Goal: Transaction & Acquisition: Purchase product/service

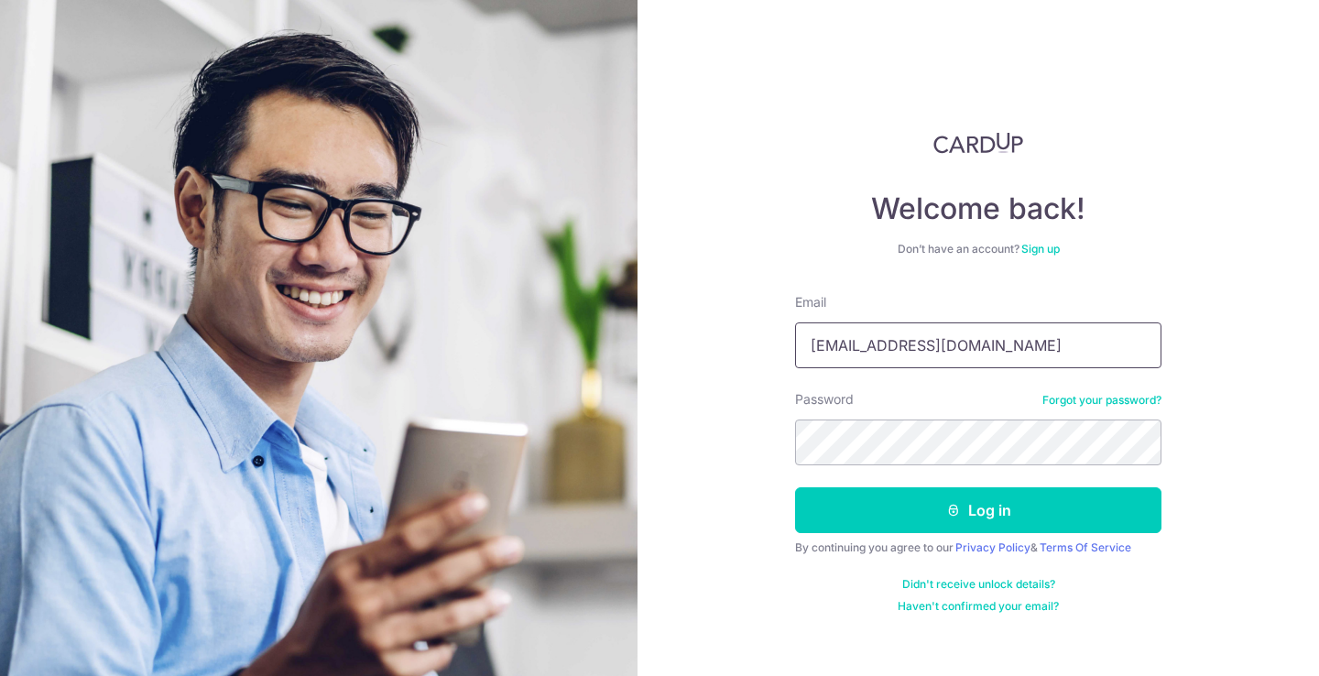
type input "[EMAIL_ADDRESS][DOMAIN_NAME]"
click at [978, 510] on button "Log in" at bounding box center [978, 510] width 366 height 46
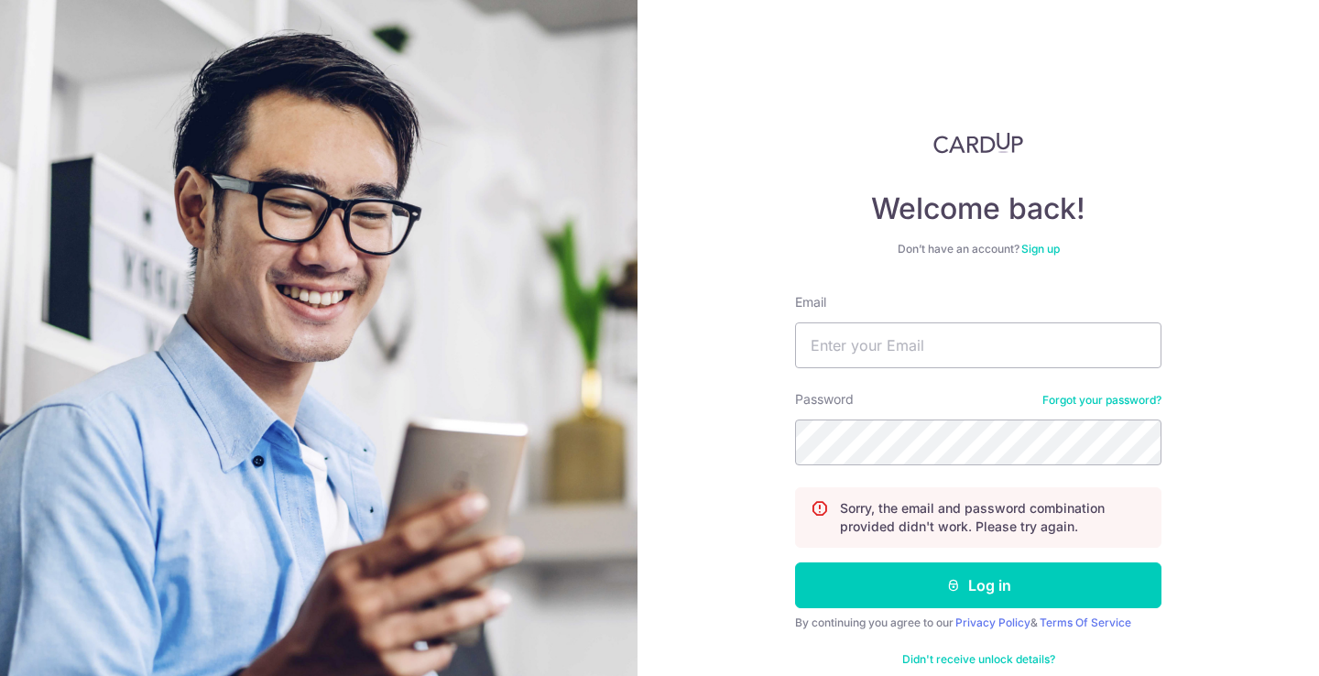
click at [1075, 398] on link "Forgot your password?" at bounding box center [1101, 400] width 119 height 15
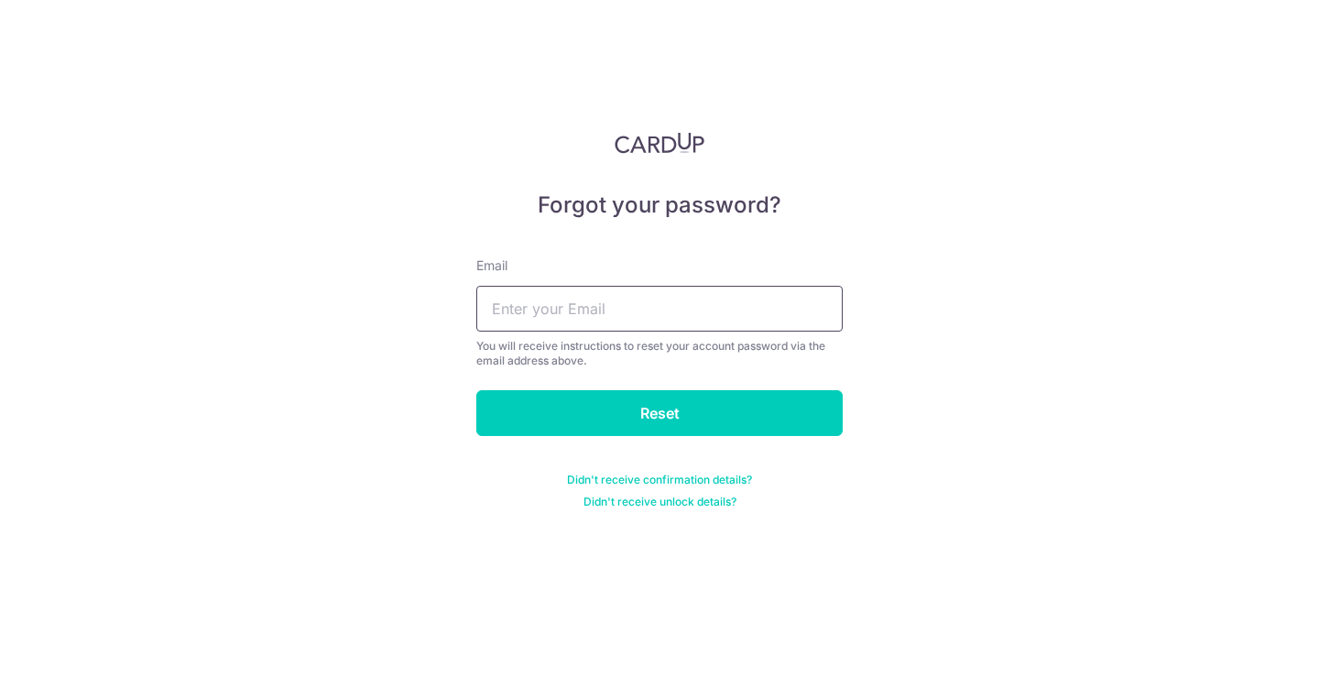
click at [742, 313] on input "text" at bounding box center [659, 309] width 366 height 46
type input "[EMAIL_ADDRESS][DOMAIN_NAME]"
click at [660, 413] on input "Reset" at bounding box center [659, 413] width 366 height 46
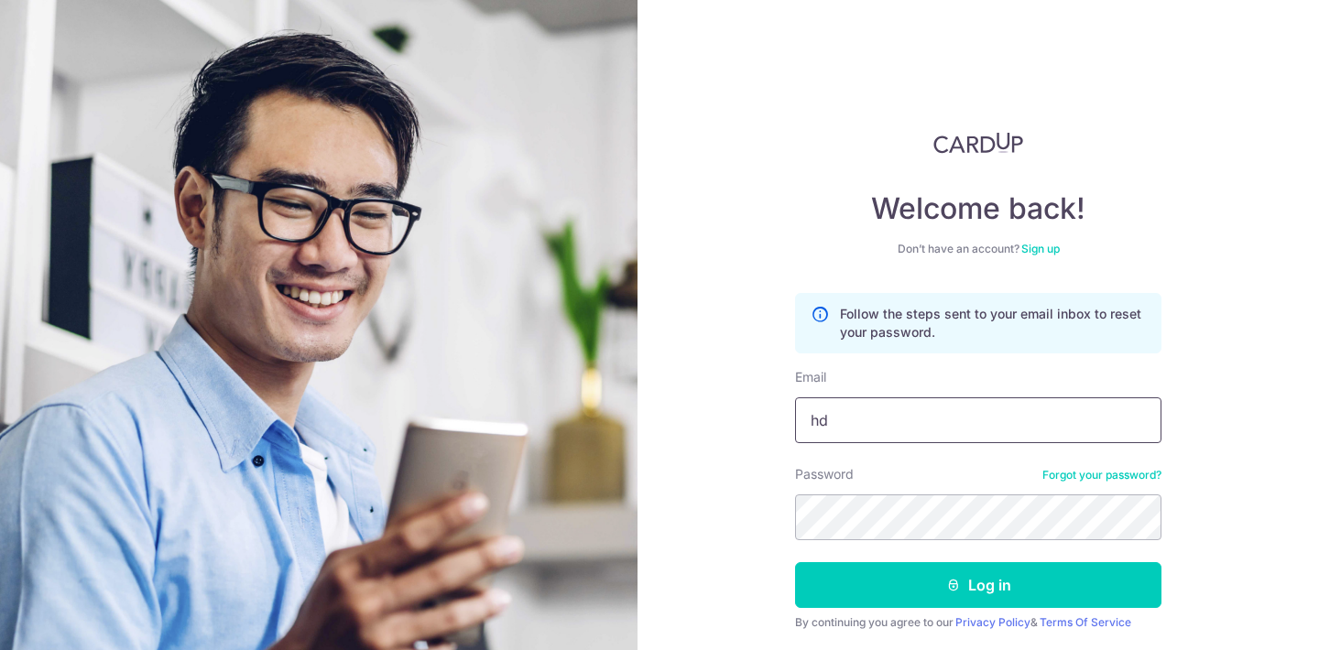
type input "h"
type input "[EMAIL_ADDRESS][DOMAIN_NAME]"
click at [978, 585] on button "Log in" at bounding box center [978, 585] width 366 height 46
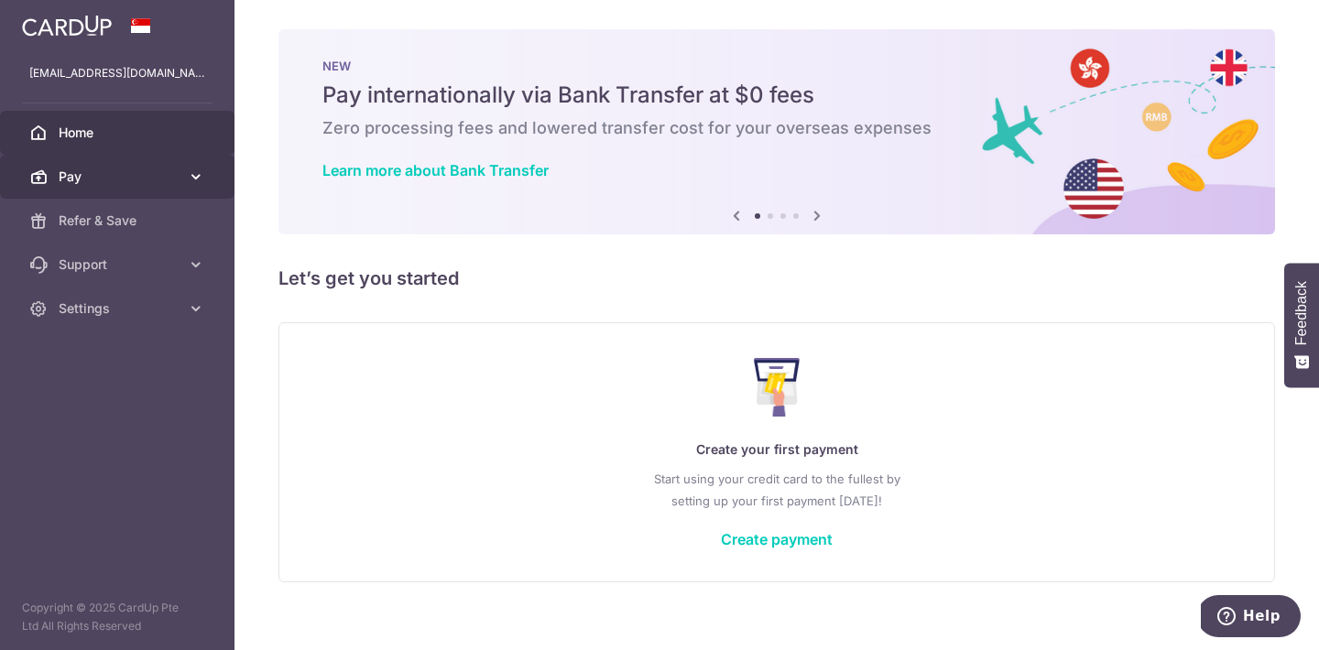
click at [186, 181] on link "Pay" at bounding box center [117, 177] width 234 height 44
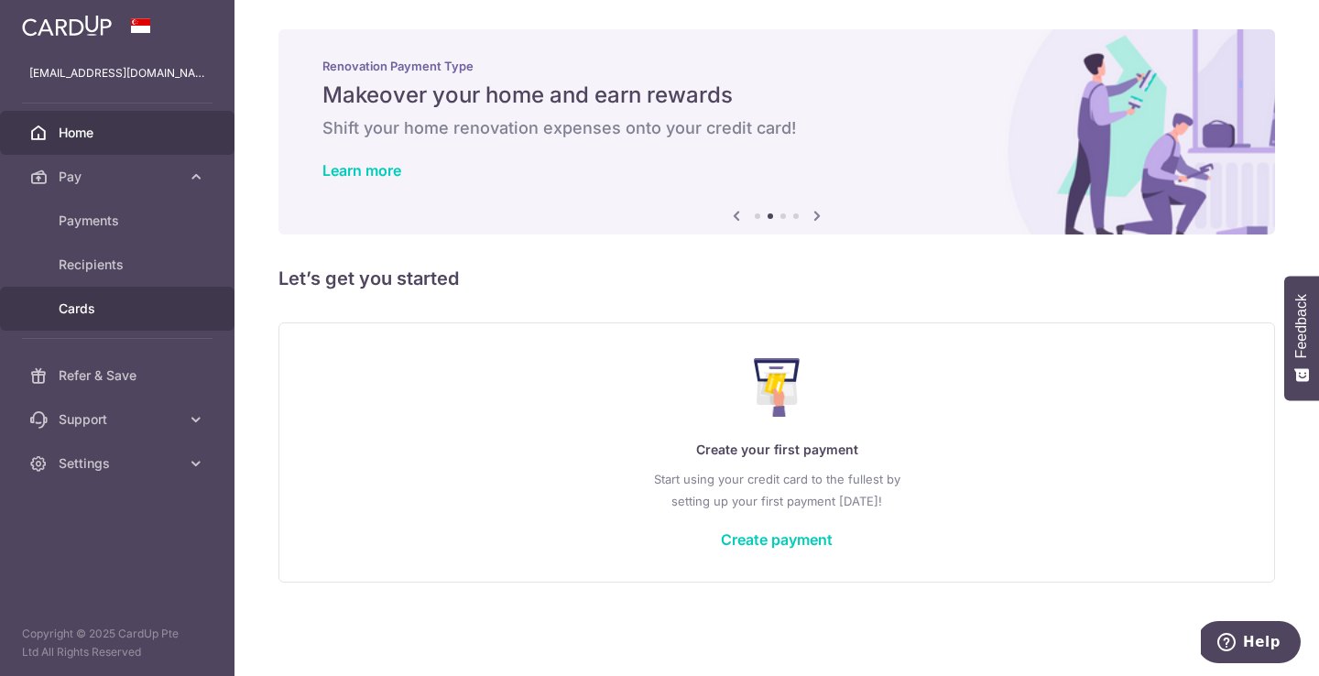
click at [88, 301] on span "Cards" at bounding box center [119, 309] width 121 height 18
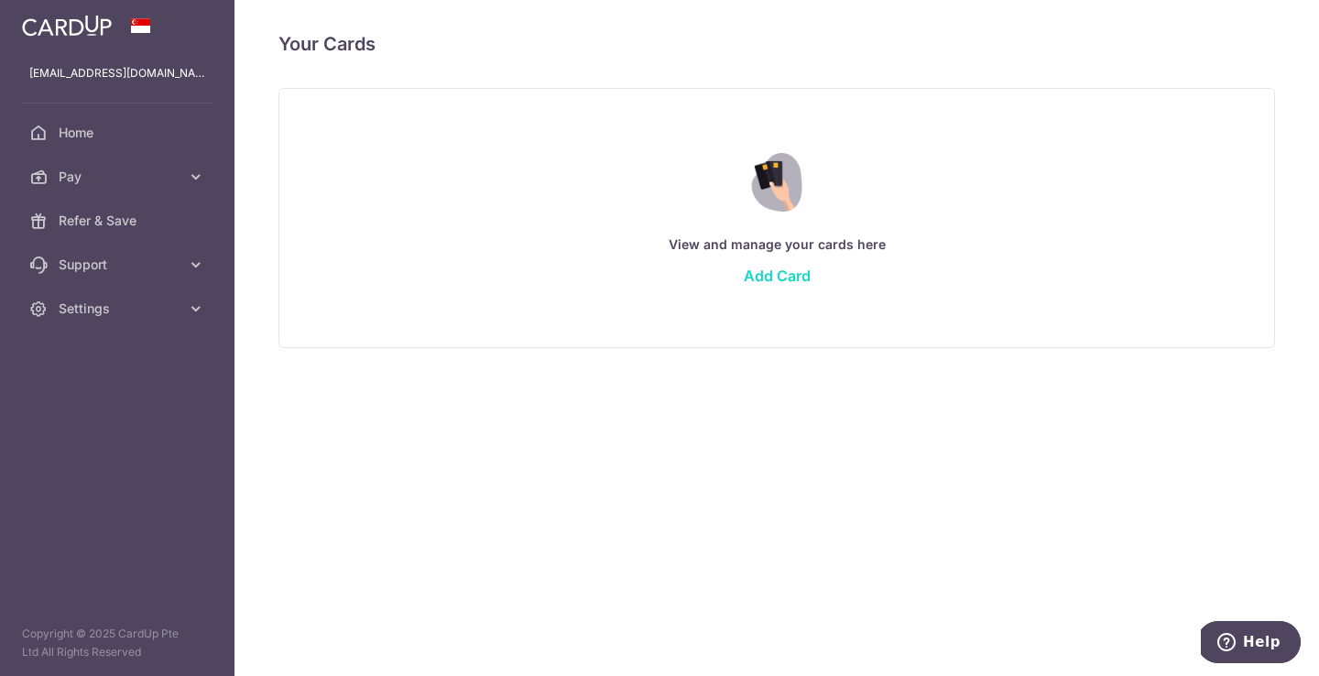
click at [777, 281] on link "Add Card" at bounding box center [777, 276] width 67 height 18
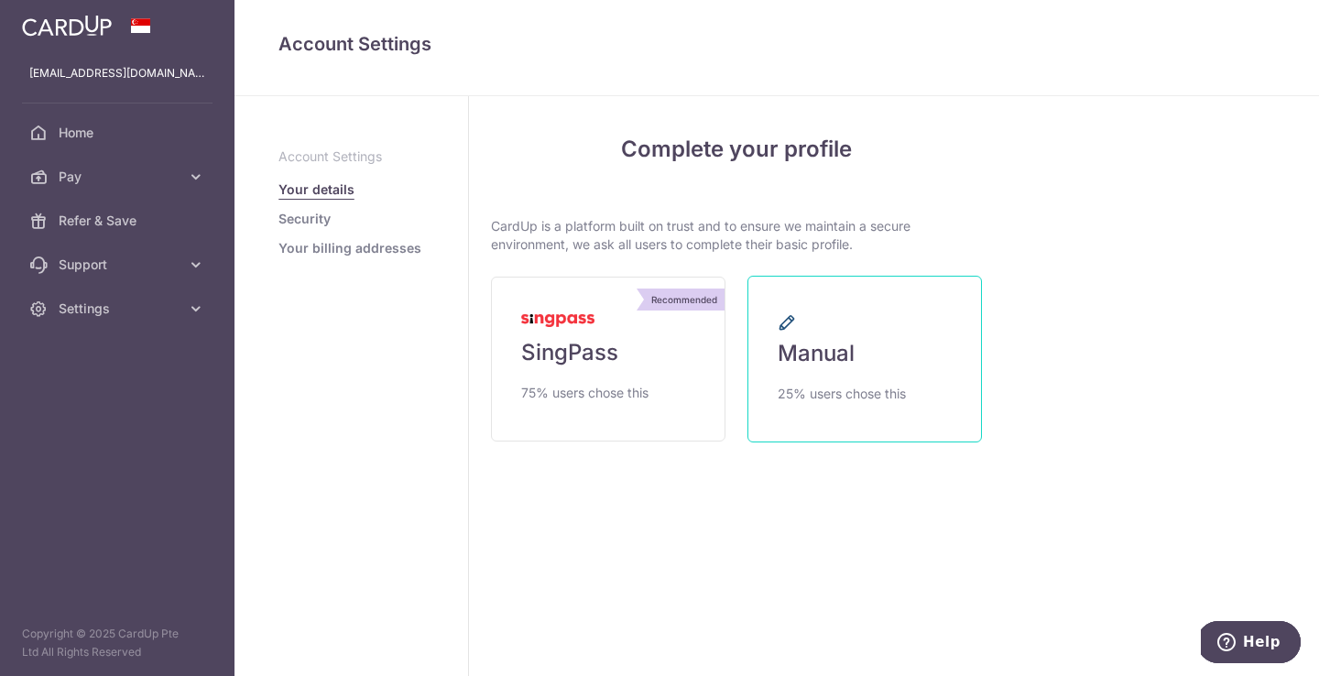
click at [844, 346] on span "Manual" at bounding box center [816, 353] width 77 height 29
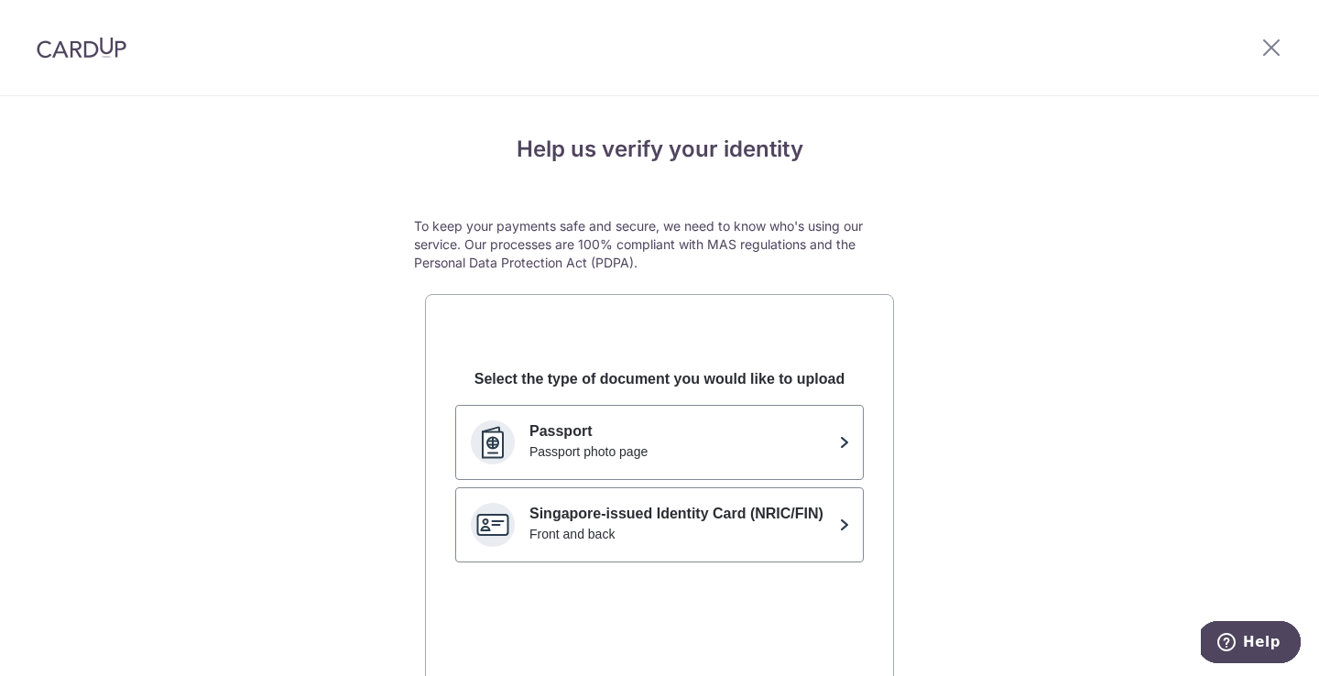
click at [1288, 36] on div at bounding box center [1271, 47] width 95 height 95
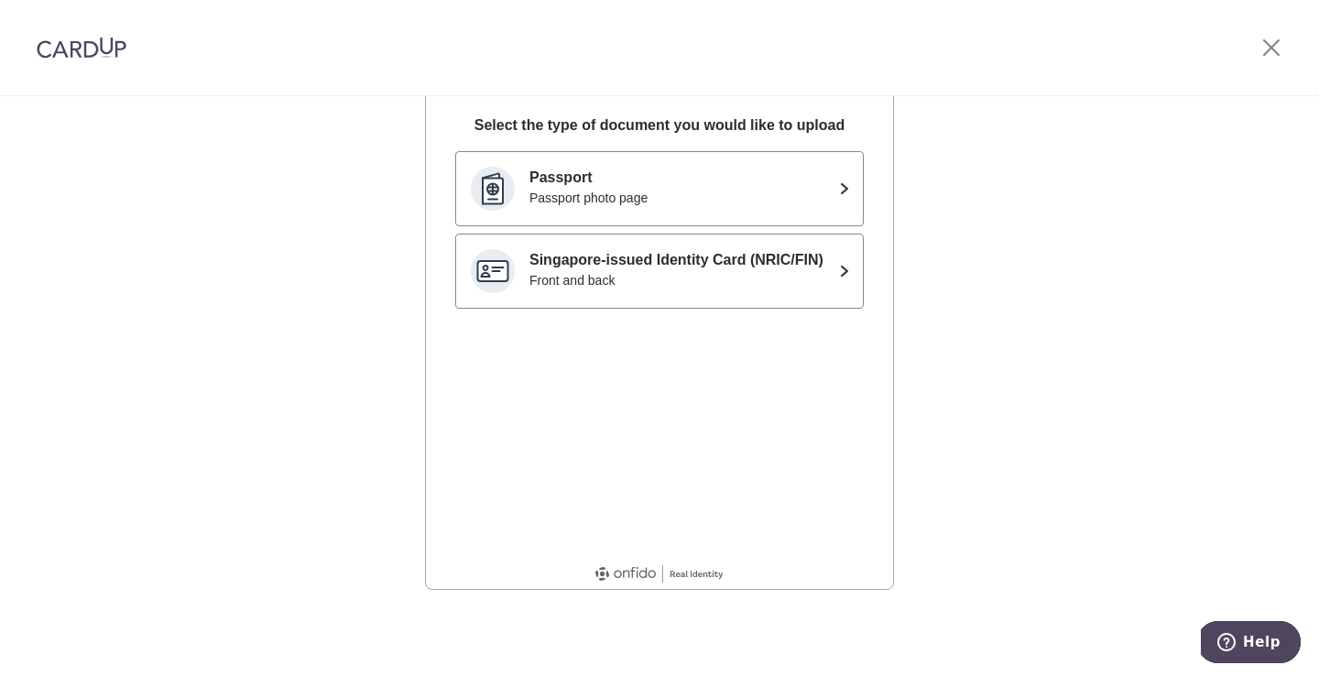
scroll to position [254, 0]
click at [1270, 45] on icon at bounding box center [1271, 47] width 22 height 23
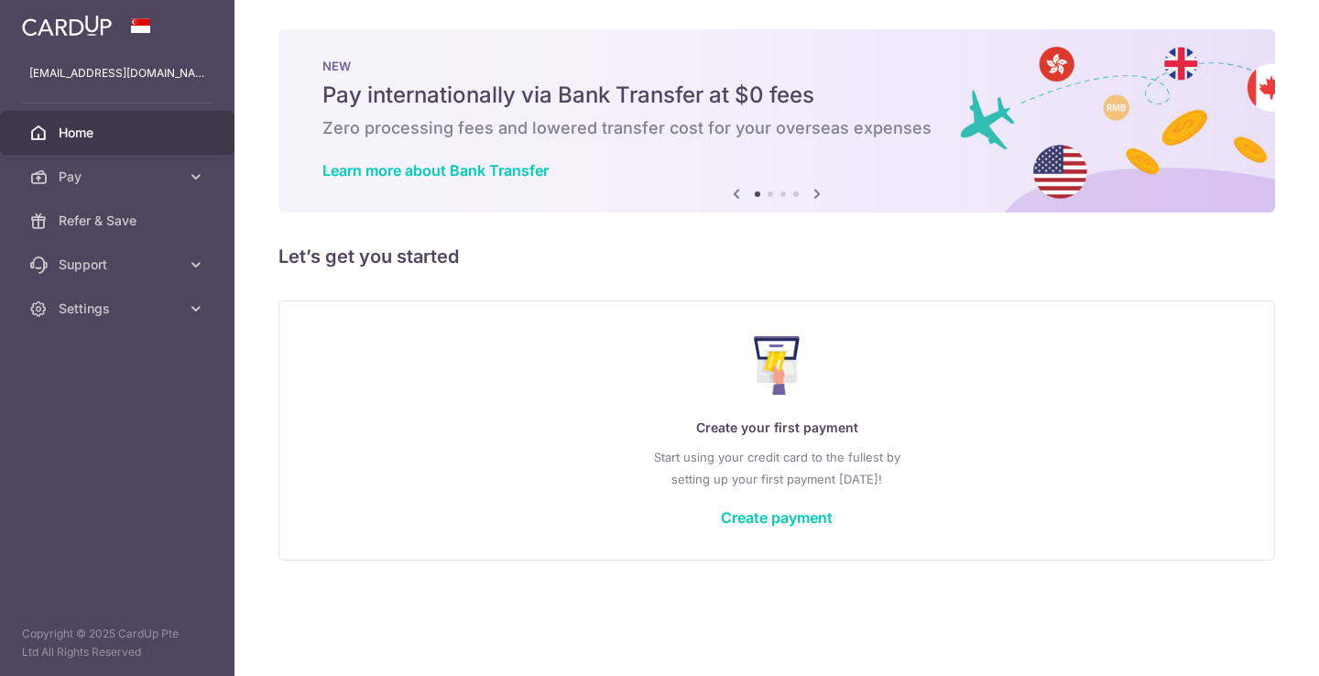
click at [1270, 45] on div "NEW Pay internationally via Bank Transfer at $0 fees Zero processing fees and l…" at bounding box center [776, 120] width 997 height 183
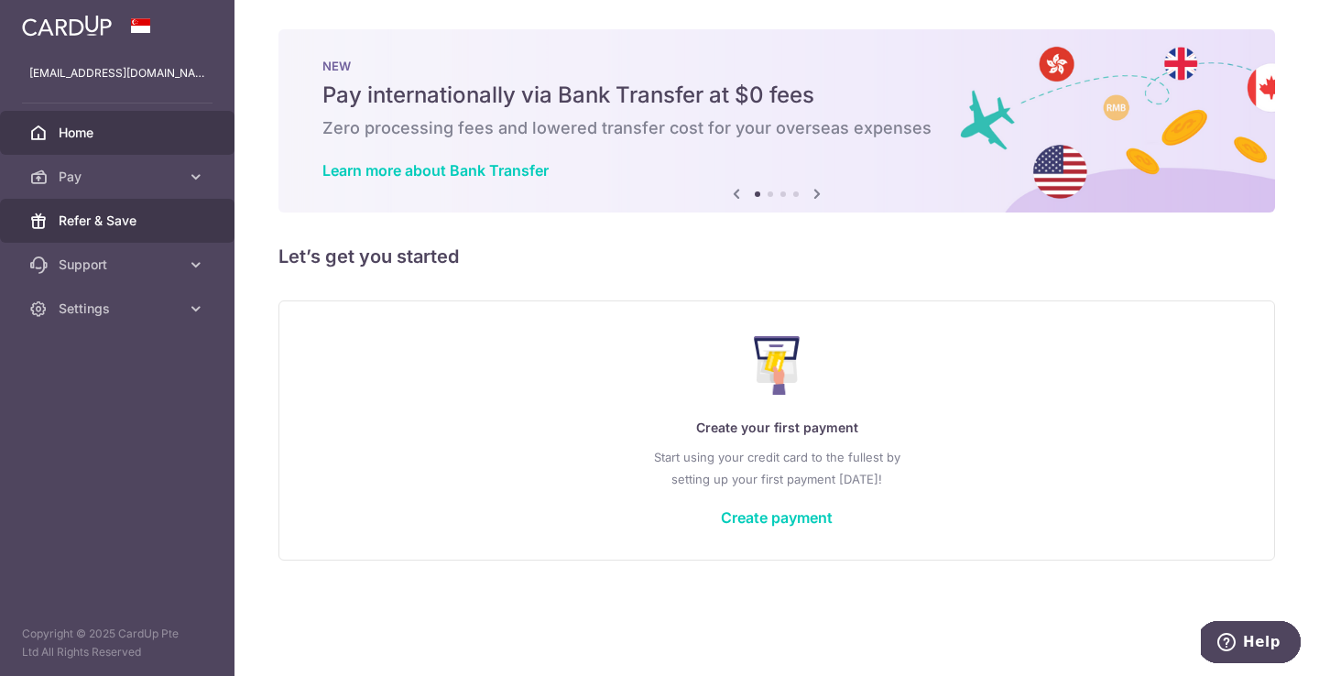
click at [114, 232] on link "Refer & Save" at bounding box center [117, 221] width 234 height 44
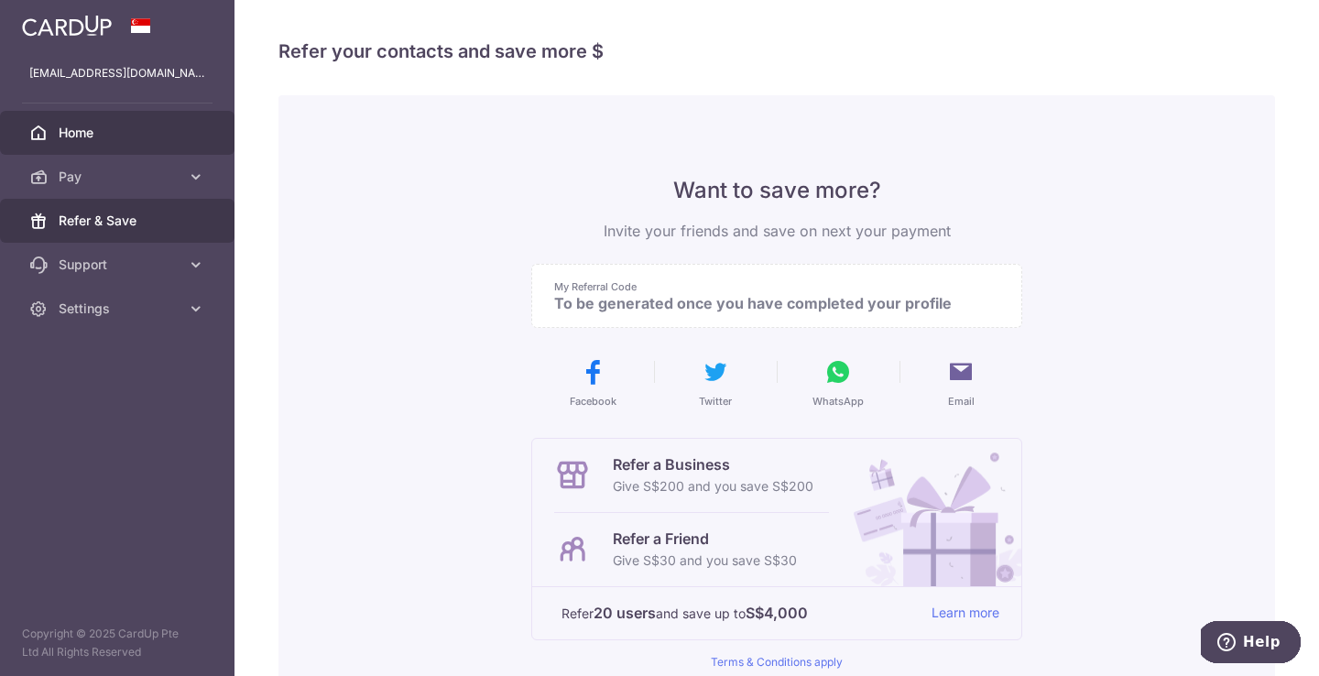
click at [125, 125] on span "Home" at bounding box center [119, 133] width 121 height 18
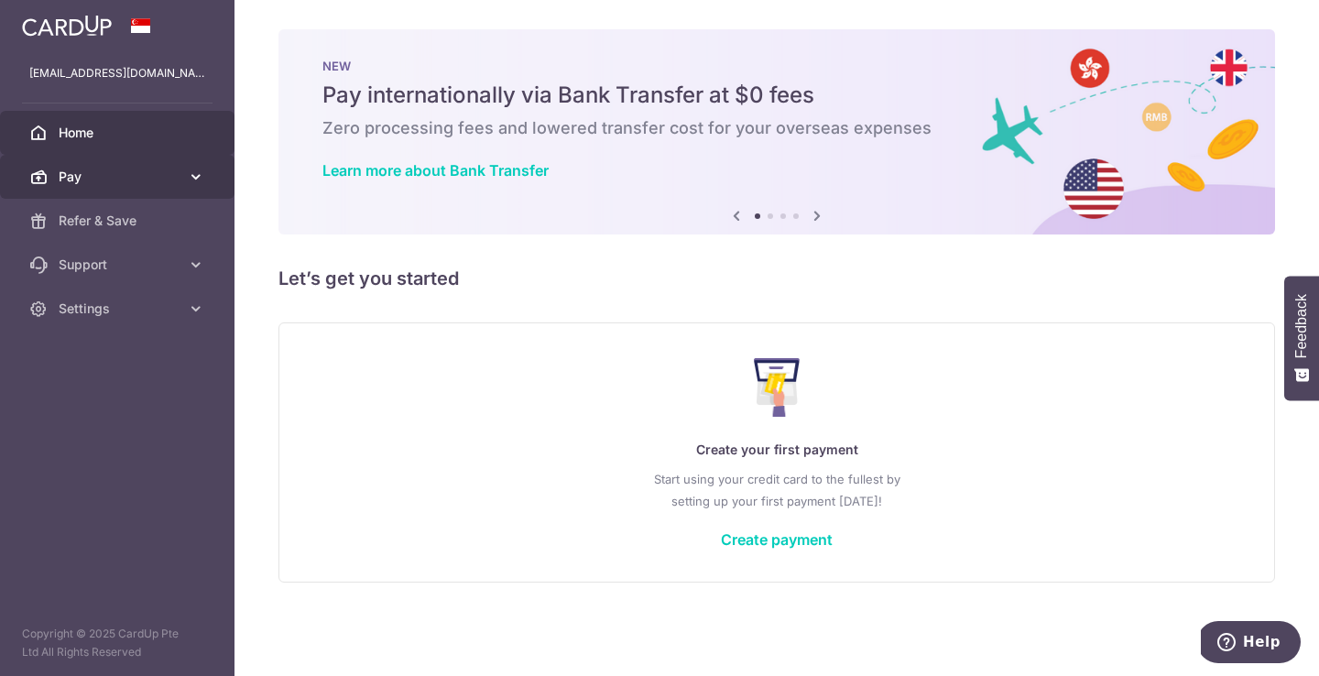
click at [191, 189] on link "Pay" at bounding box center [117, 177] width 234 height 44
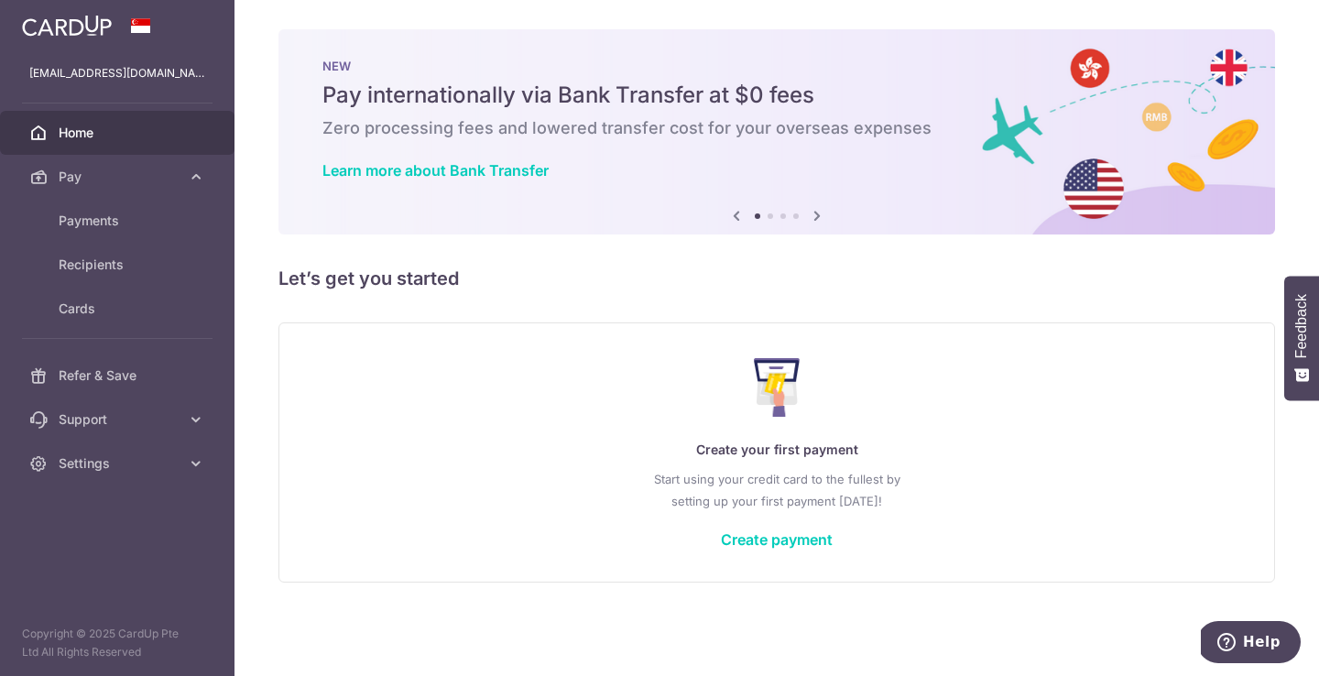
click at [112, 84] on div "hengchia@outlook.sg" at bounding box center [117, 73] width 234 height 44
click at [119, 76] on p "hengchia@outlook.sg" at bounding box center [117, 73] width 176 height 18
click at [111, 452] on link "Settings" at bounding box center [117, 464] width 234 height 44
click at [116, 503] on span "Account" at bounding box center [119, 507] width 121 height 18
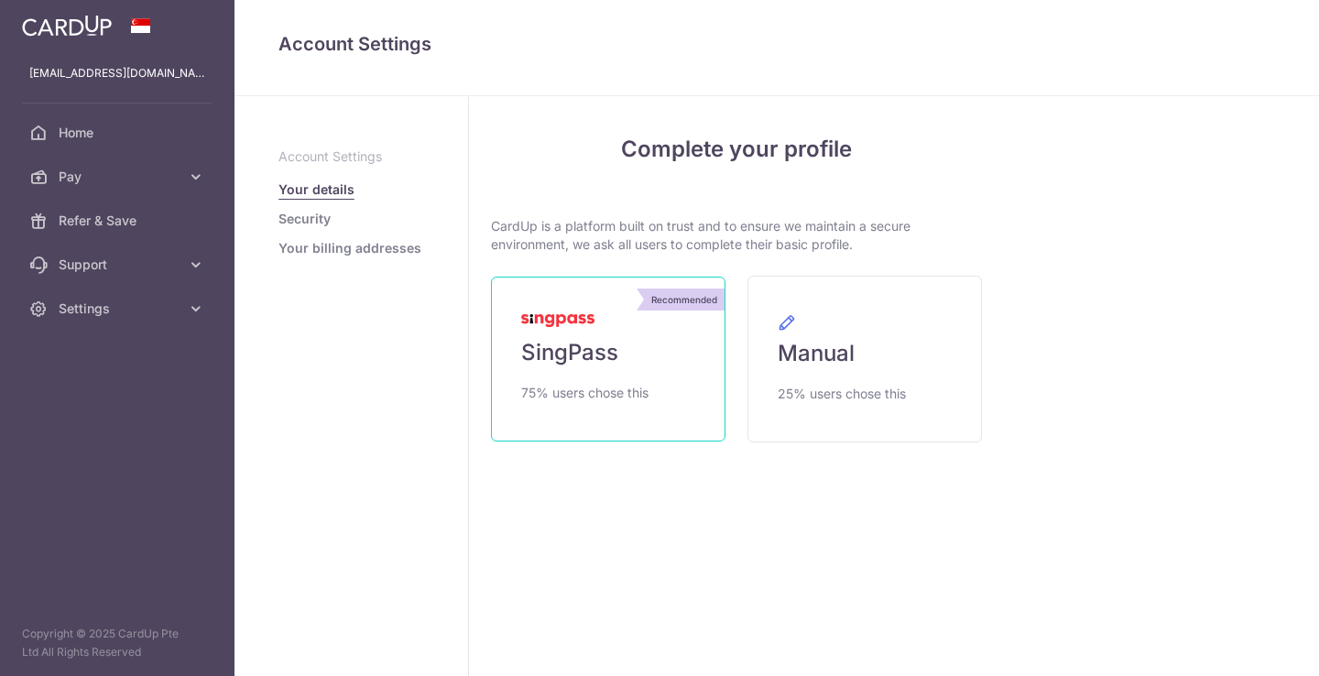
click at [581, 370] on link "Recommended SingPass 75% users chose this" at bounding box center [608, 359] width 234 height 165
click at [629, 310] on link "Recommended SingPass 75% users chose this" at bounding box center [608, 359] width 234 height 165
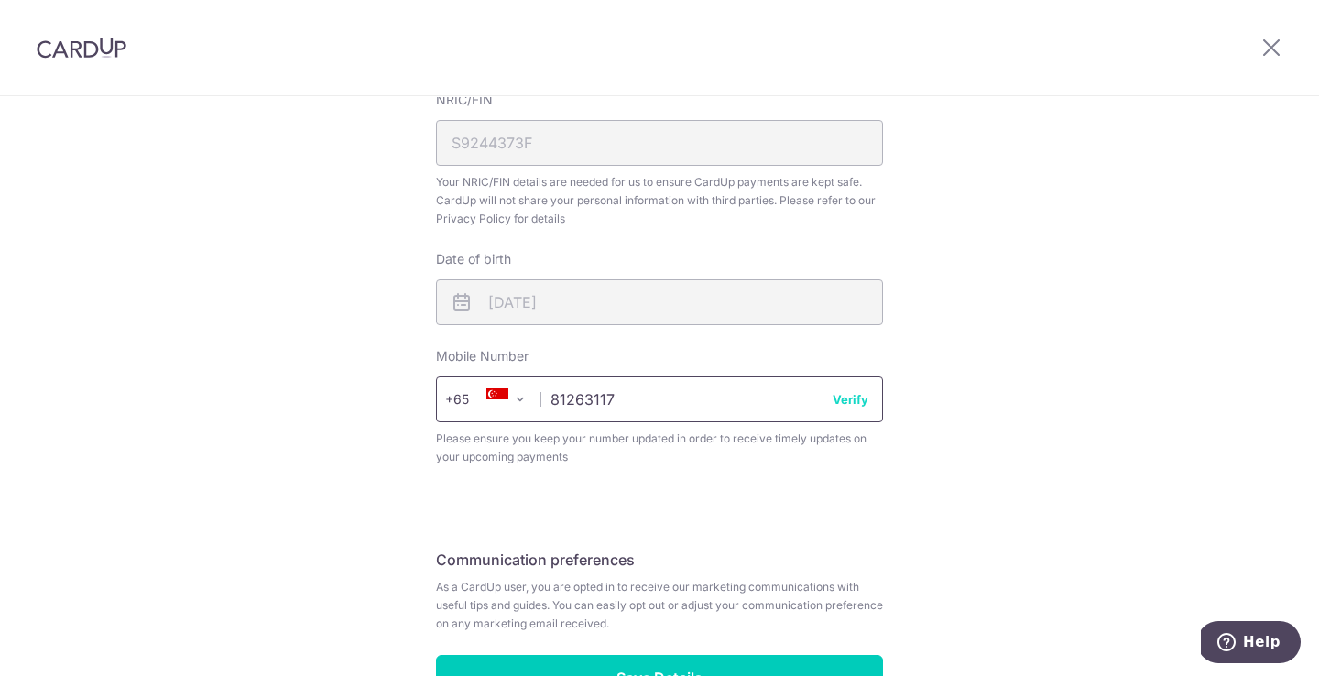
scroll to position [681, 0]
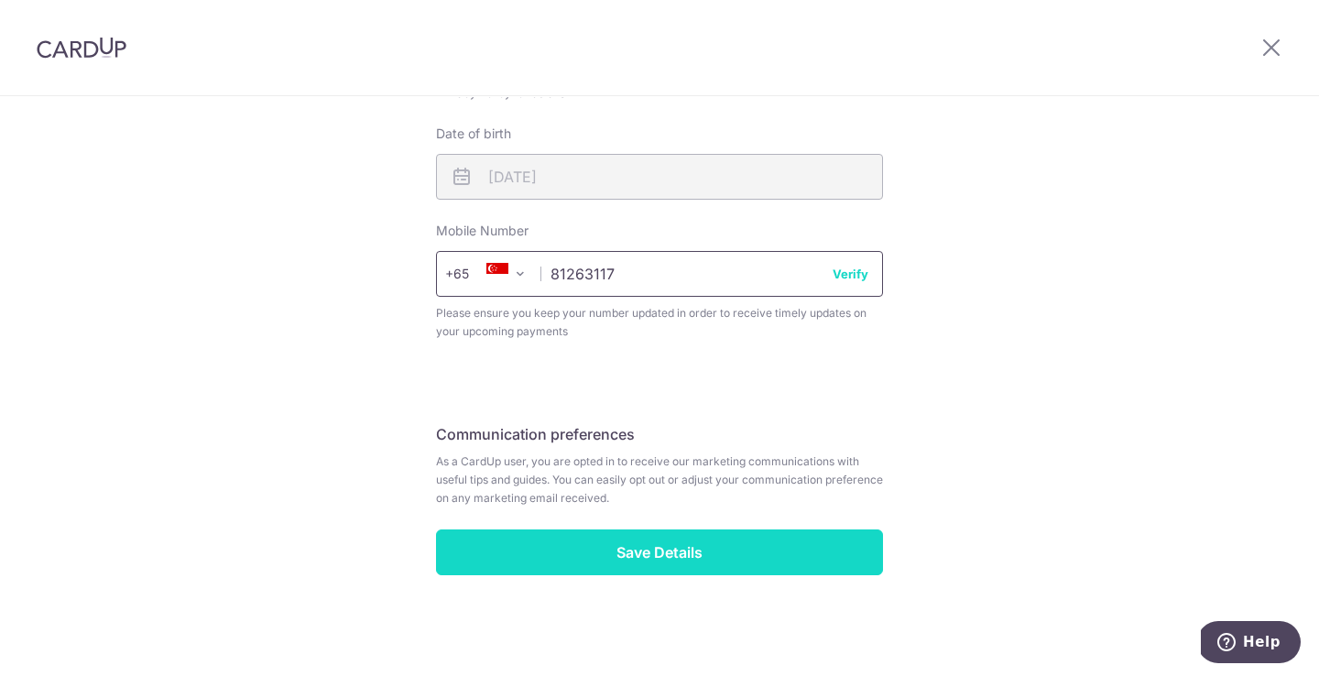
type input "81263117"
click at [773, 551] on input "Save Details" at bounding box center [659, 552] width 447 height 46
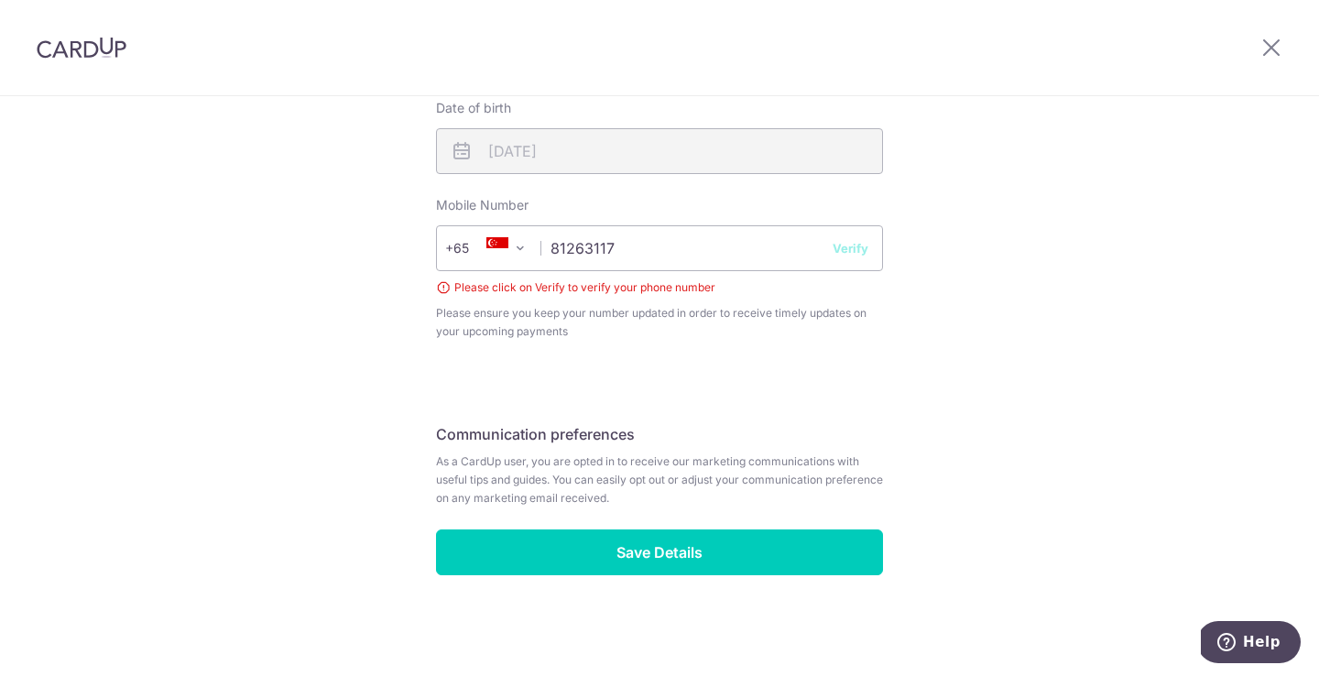
click at [852, 256] on button "Verify" at bounding box center [851, 248] width 36 height 18
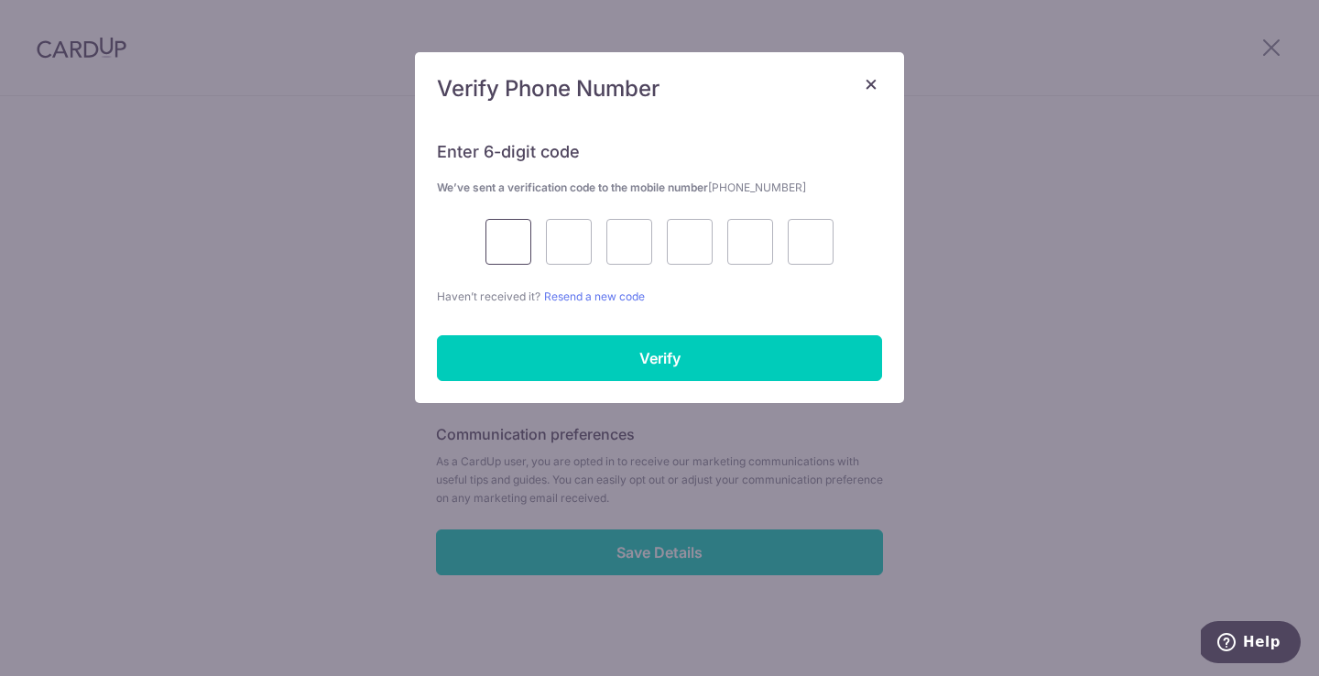
click at [530, 232] on input "text" at bounding box center [508, 242] width 46 height 46
type input "1"
type input "6"
type input "4"
type input "0"
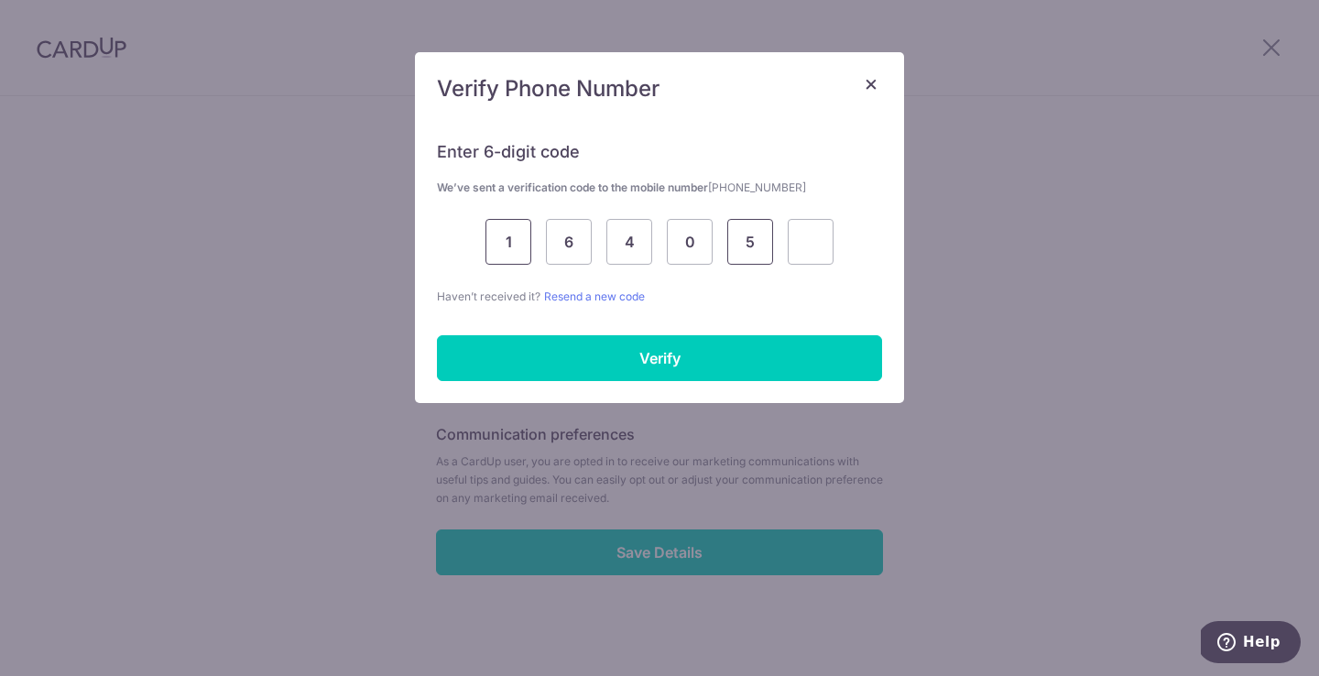
type input "5"
type input "0"
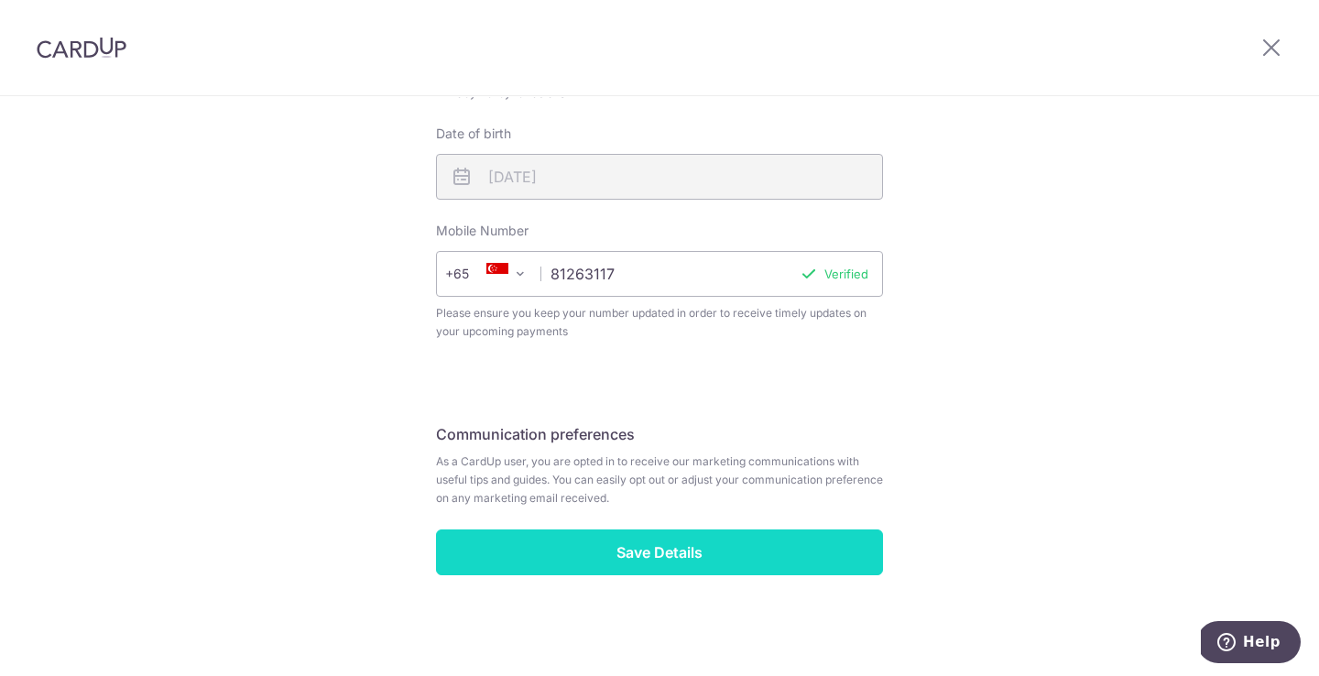
click at [616, 556] on input "Save Details" at bounding box center [659, 552] width 447 height 46
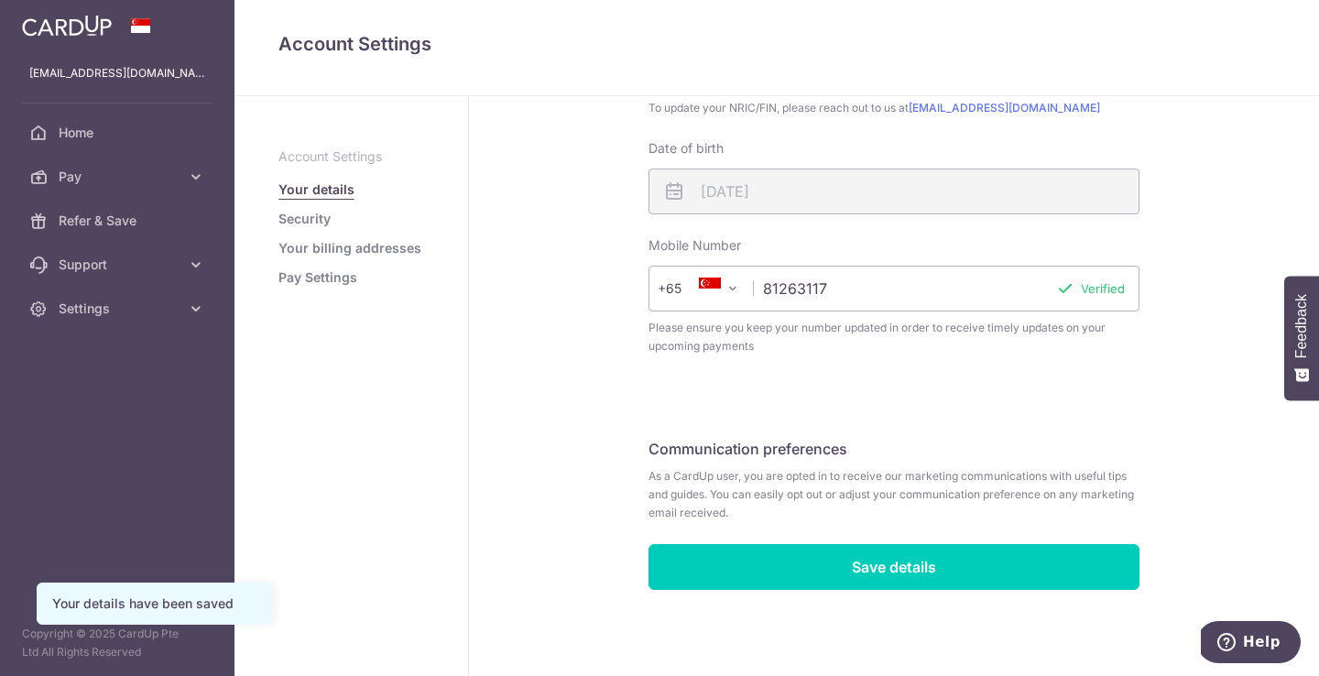
scroll to position [499, 0]
click at [121, 217] on span "Refer & Save" at bounding box center [119, 221] width 121 height 18
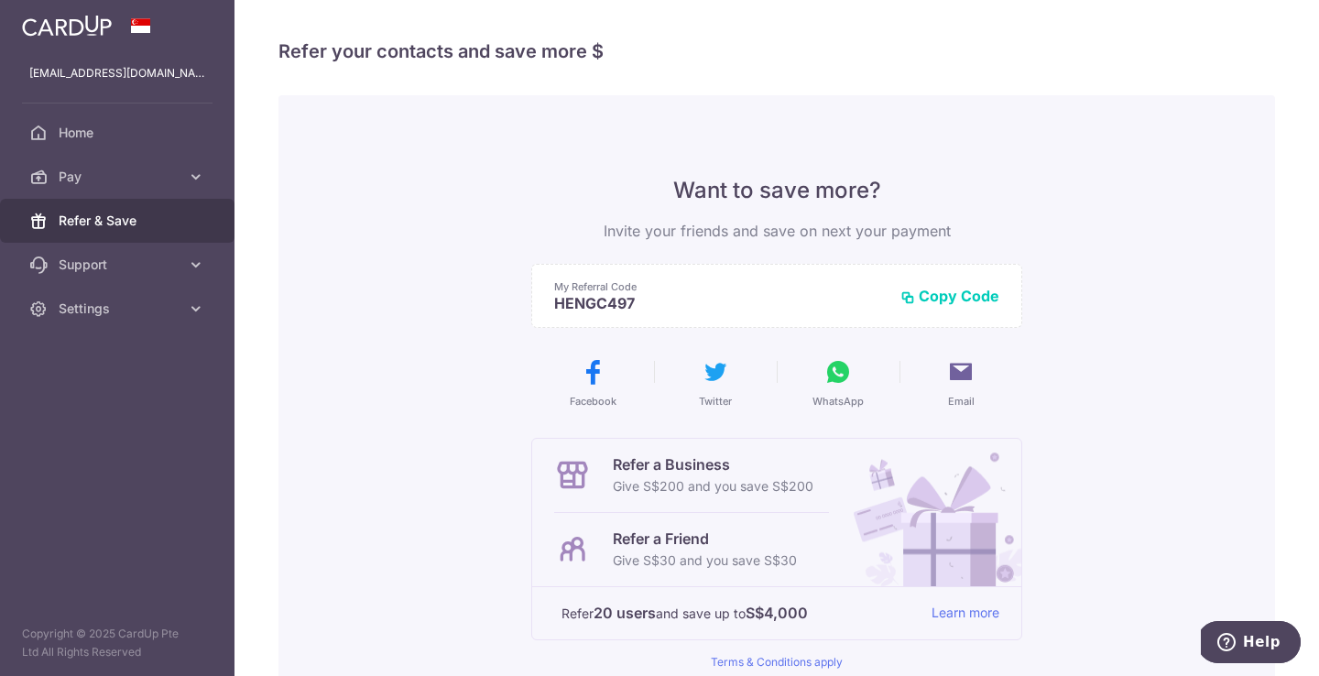
scroll to position [48, 0]
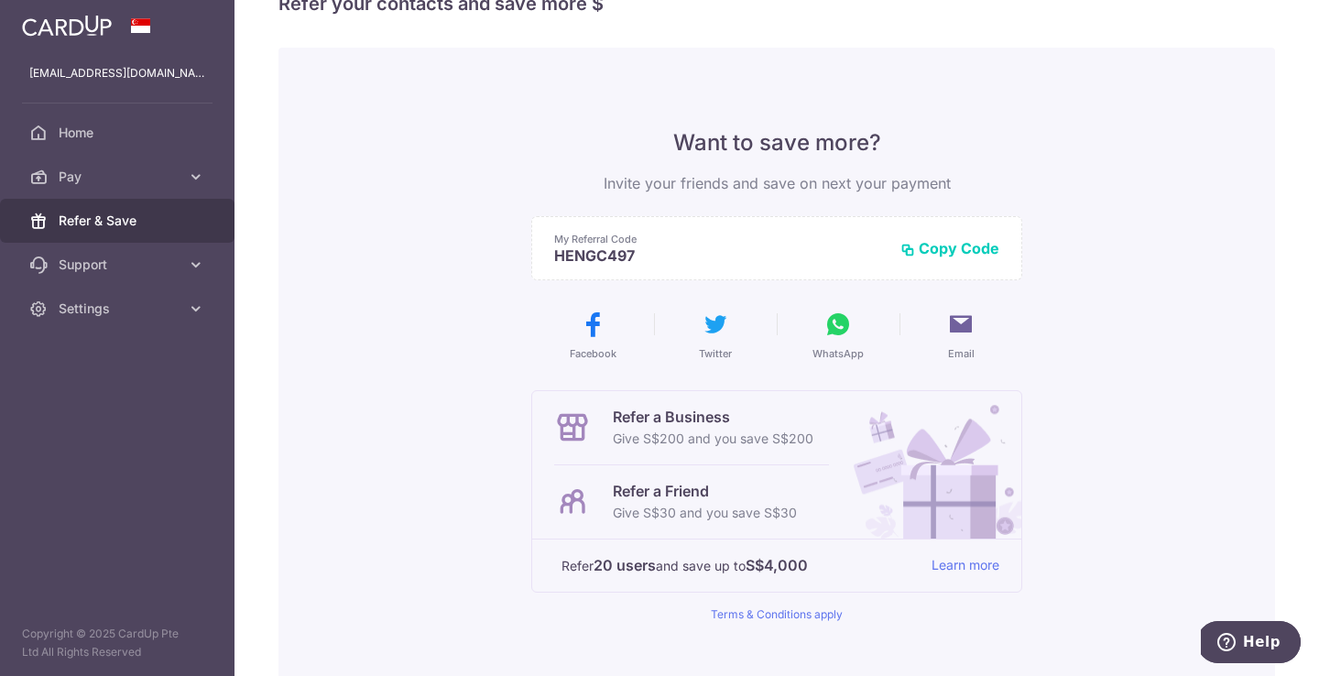
click at [965, 254] on button "Copy Code" at bounding box center [949, 248] width 99 height 18
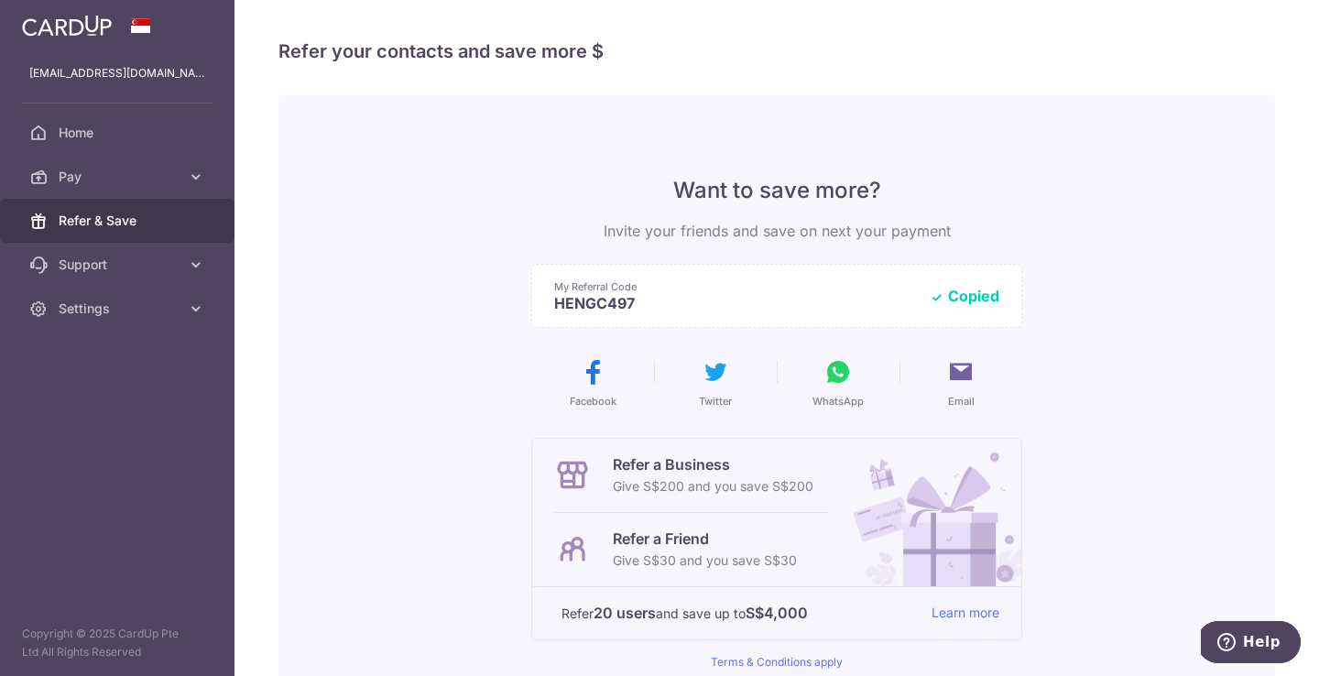
scroll to position [0, 0]
click at [146, 125] on span "Home" at bounding box center [119, 133] width 121 height 18
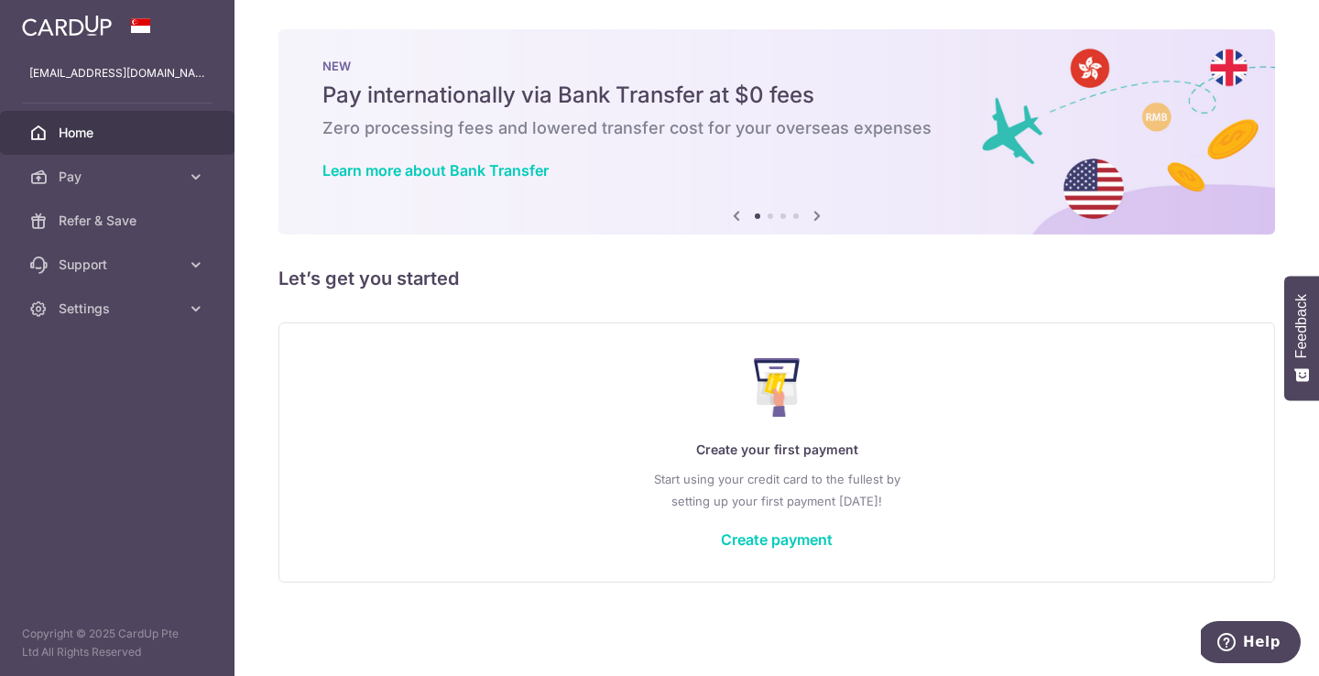
click at [823, 211] on icon at bounding box center [817, 215] width 22 height 23
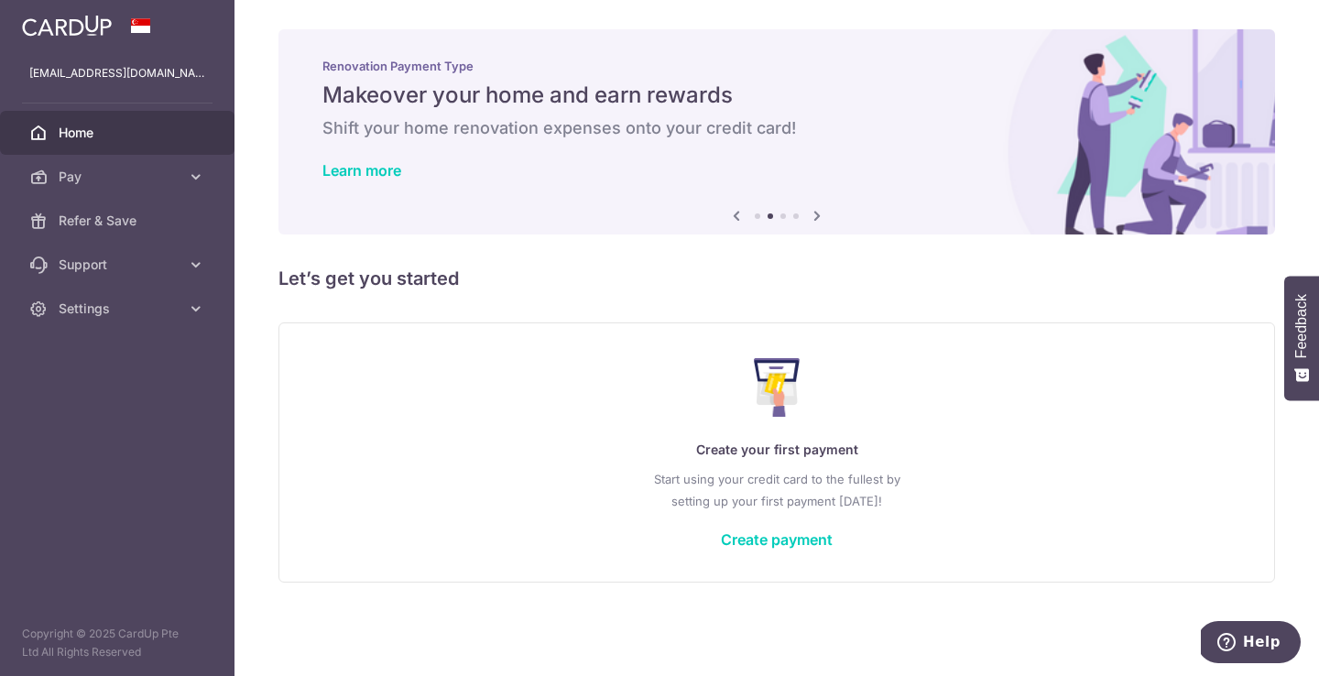
click at [823, 211] on icon at bounding box center [817, 215] width 22 height 23
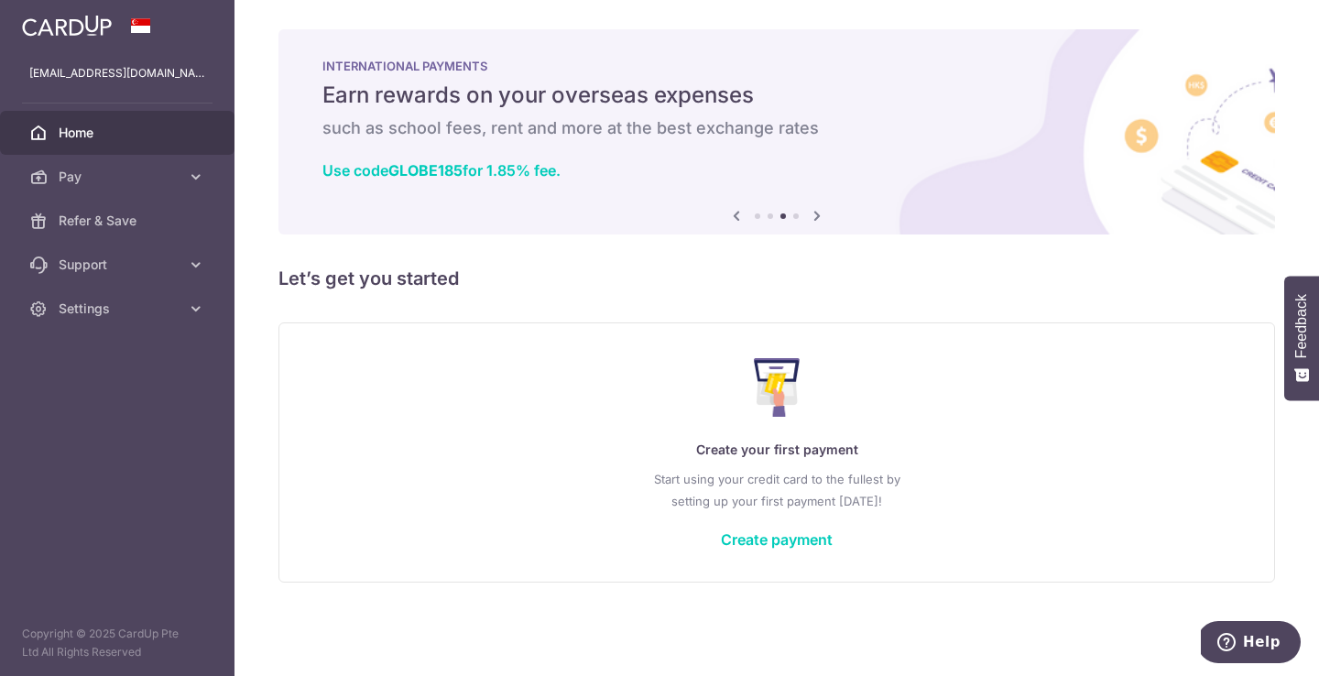
click at [823, 211] on icon at bounding box center [817, 215] width 22 height 23
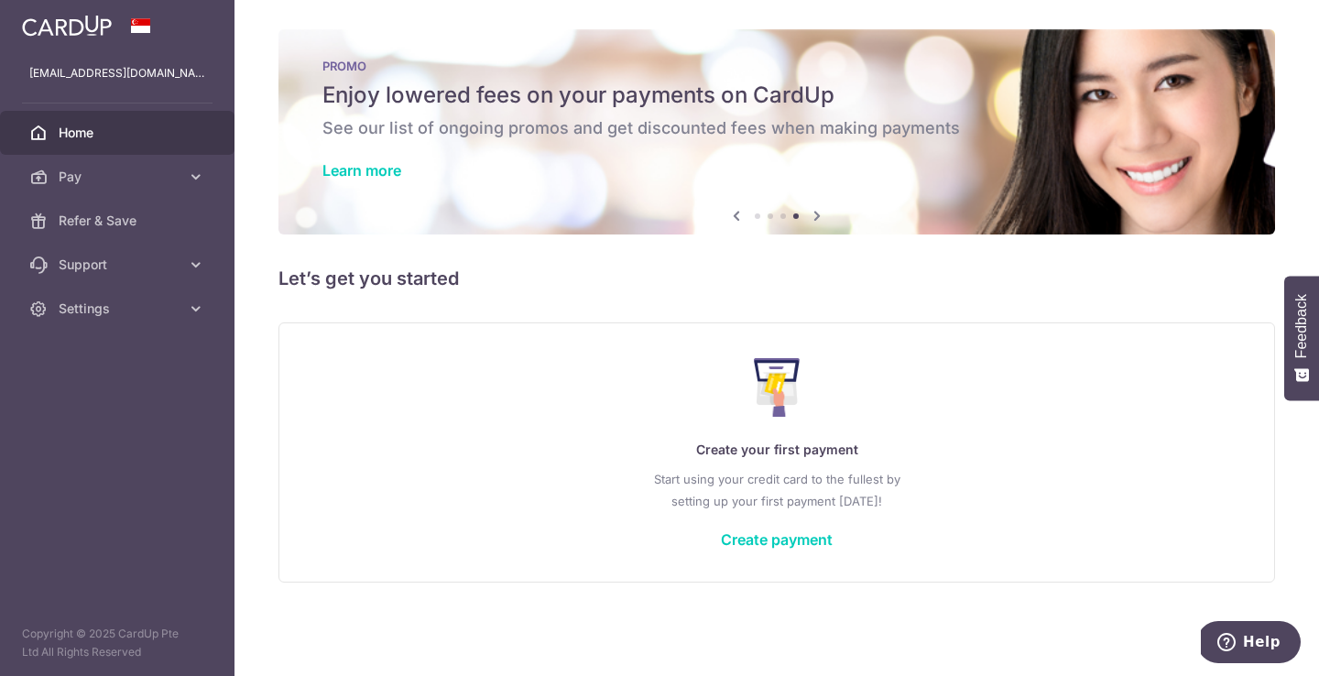
click at [823, 211] on icon at bounding box center [817, 215] width 22 height 23
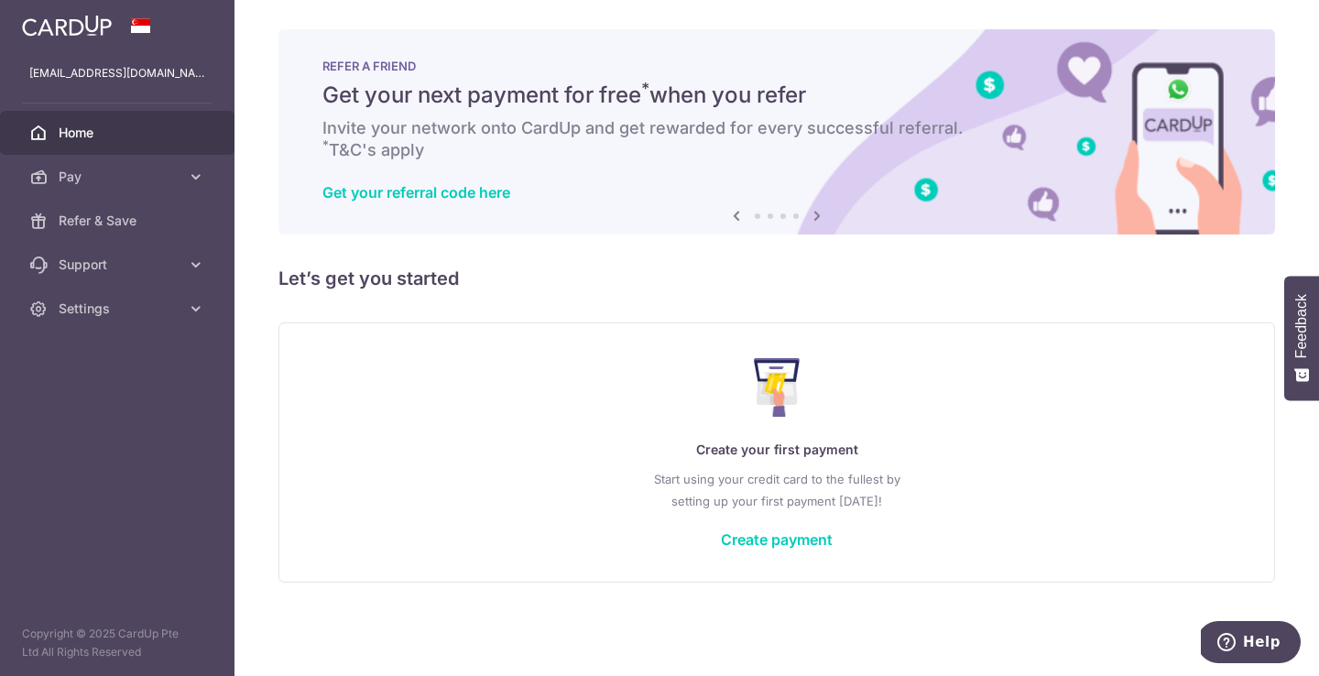
click at [736, 222] on icon at bounding box center [736, 215] width 22 height 23
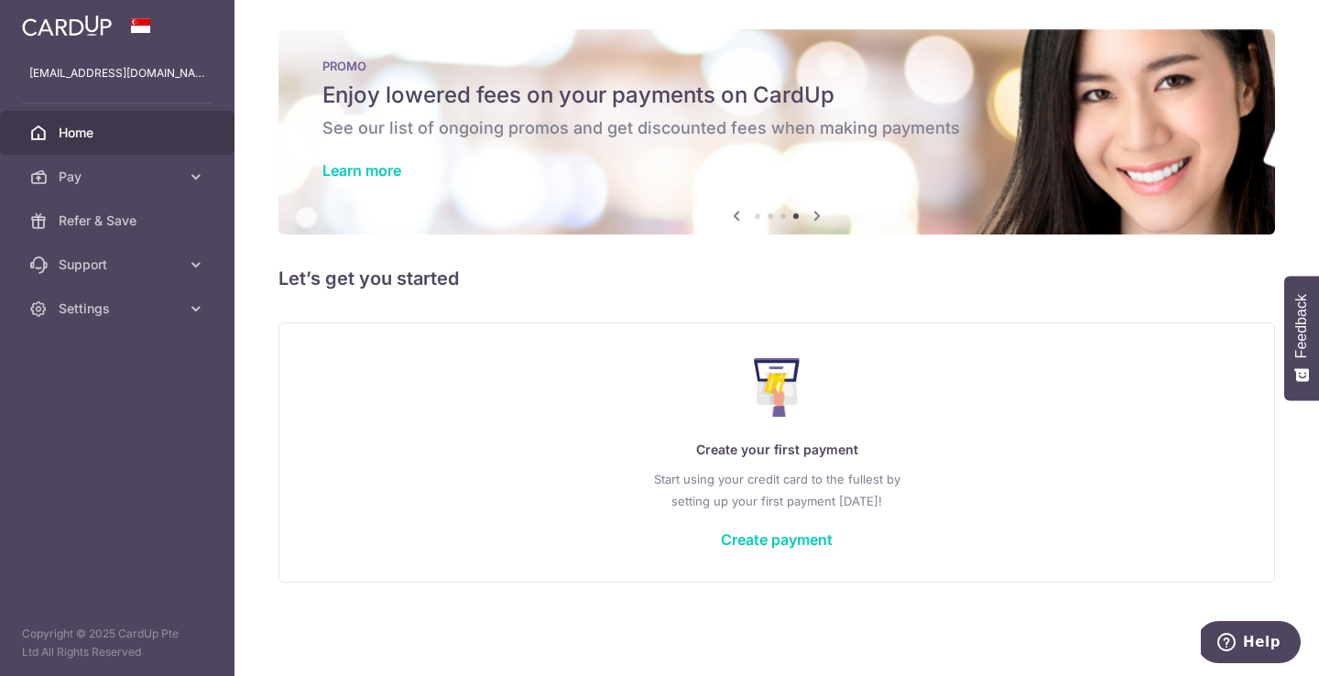
click at [736, 222] on icon at bounding box center [736, 215] width 22 height 23
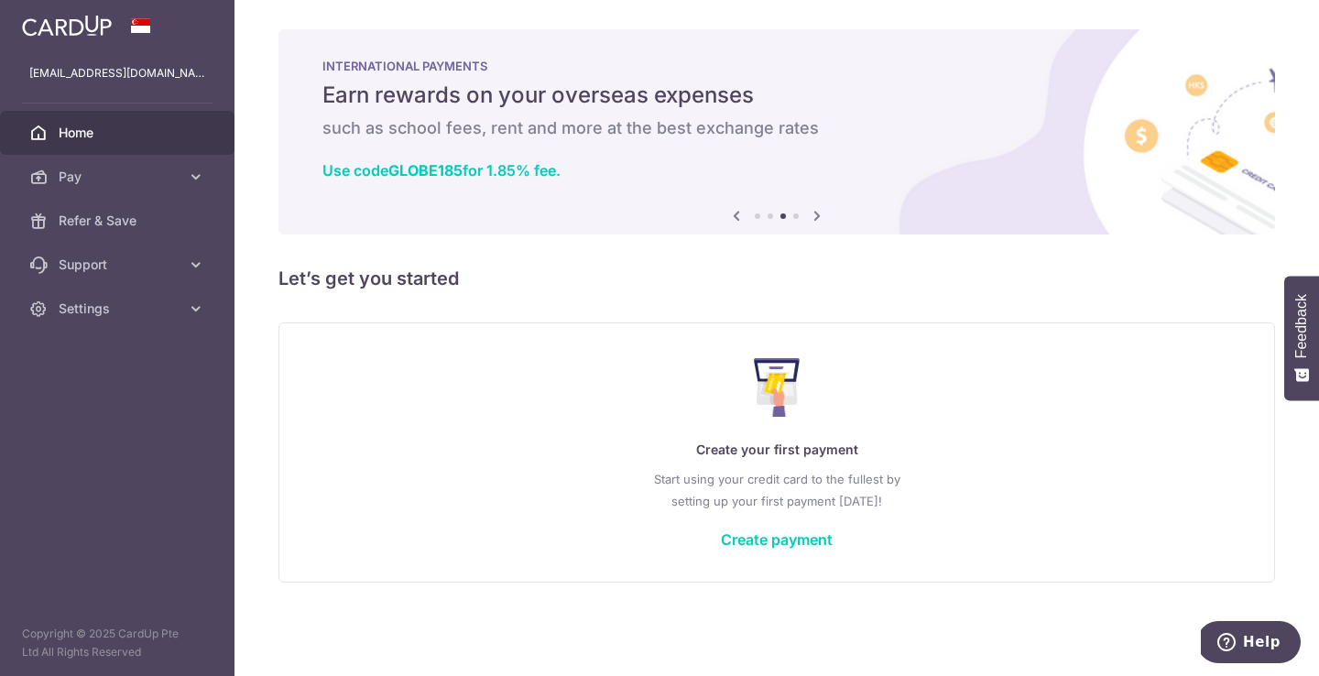
click at [736, 222] on icon at bounding box center [736, 215] width 22 height 23
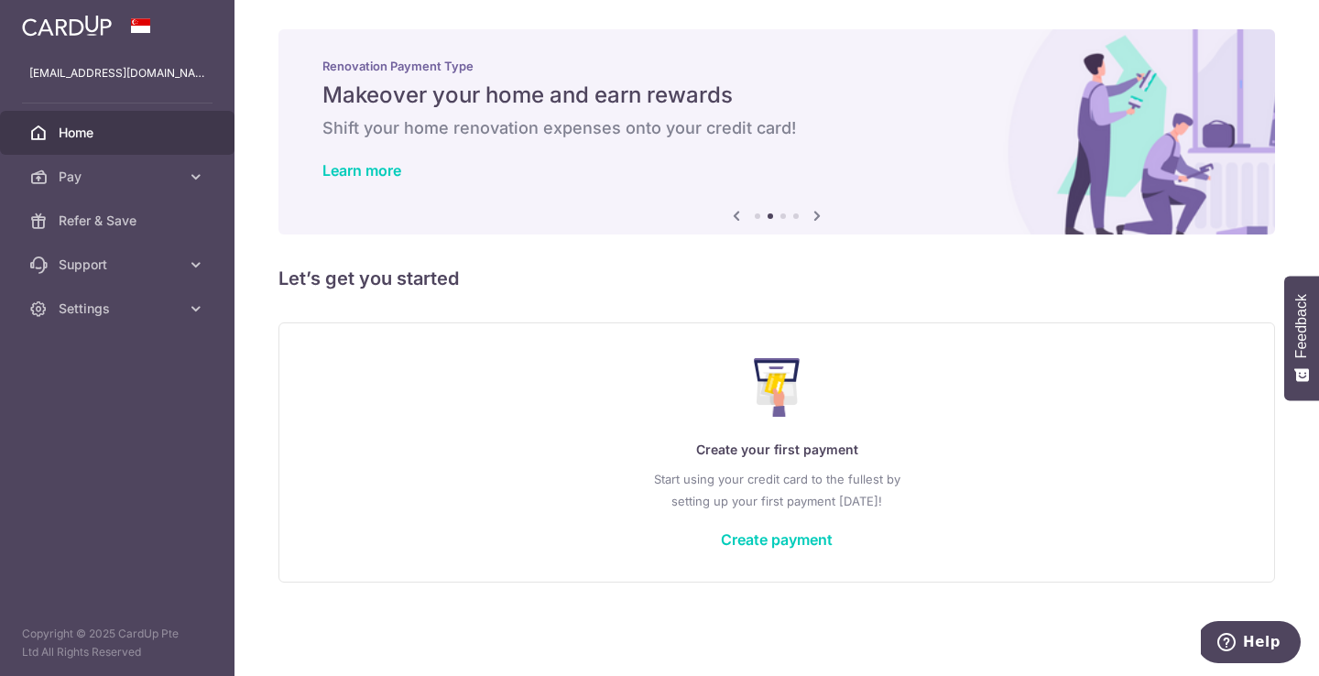
click at [736, 222] on icon at bounding box center [736, 215] width 22 height 23
click at [735, 208] on icon at bounding box center [736, 215] width 22 height 23
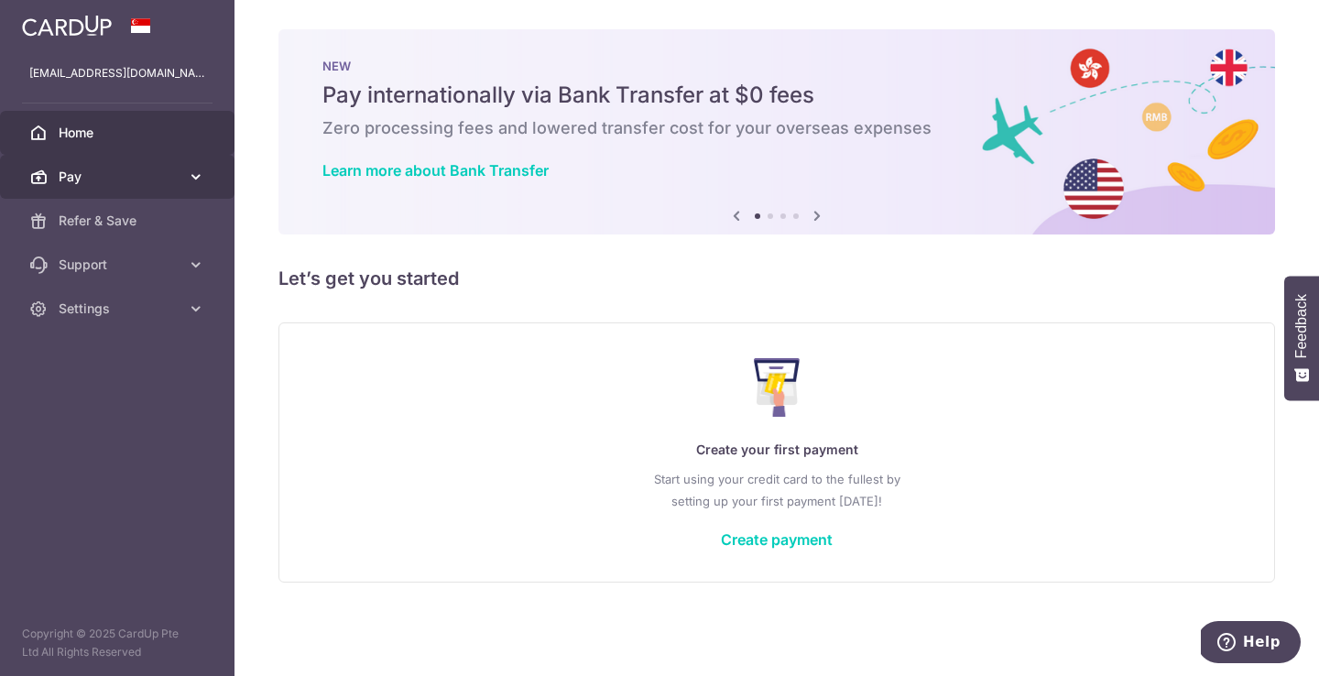
click at [201, 178] on icon at bounding box center [196, 177] width 18 height 18
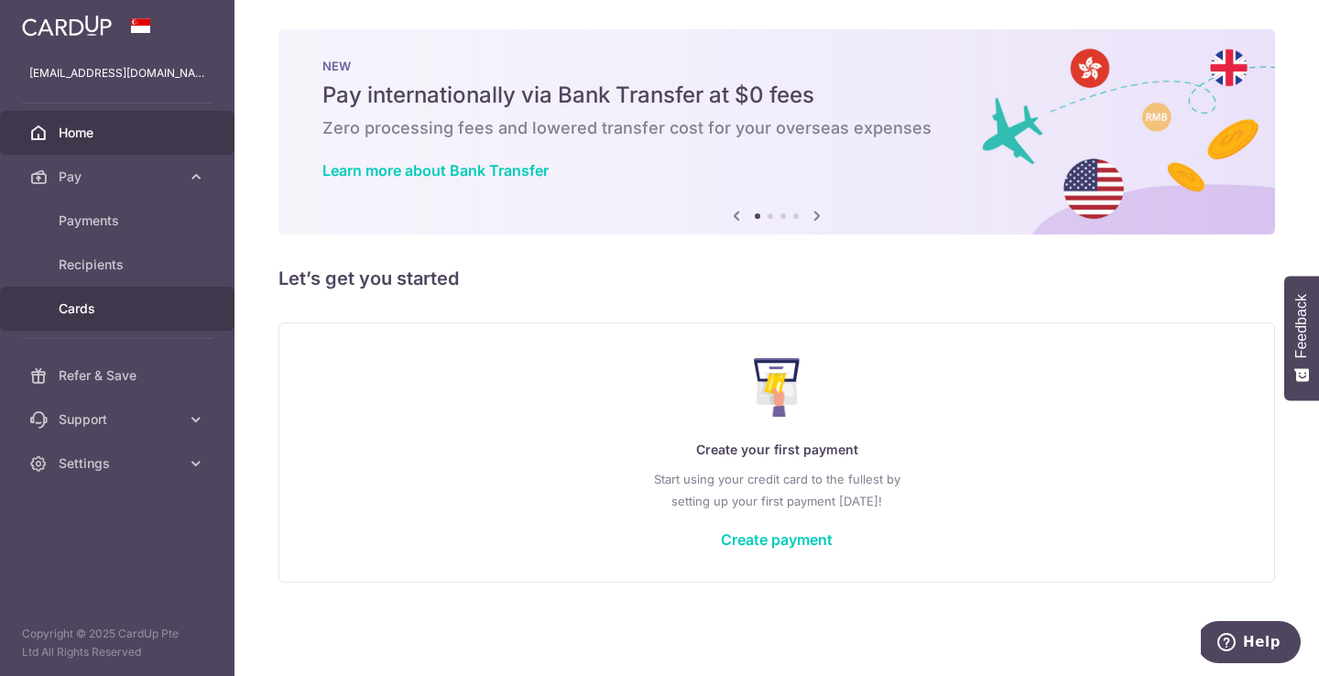
click at [151, 296] on link "Cards" at bounding box center [117, 309] width 234 height 44
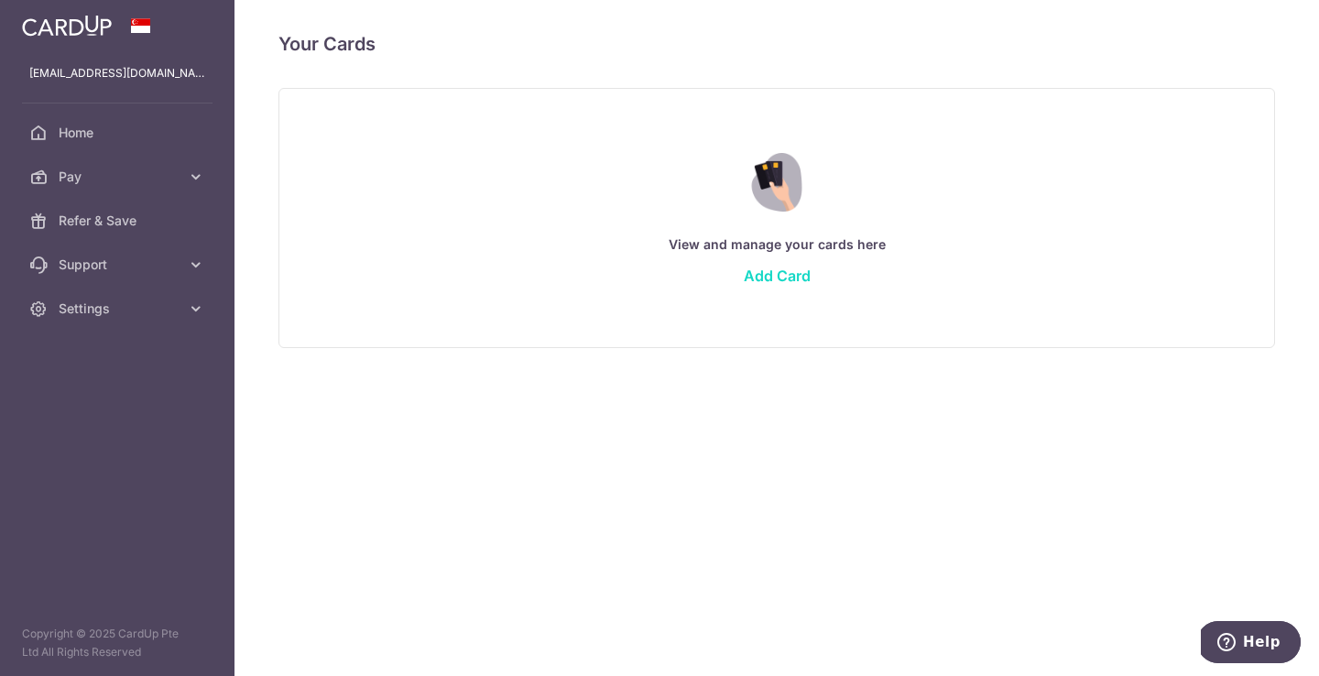
click at [784, 267] on link "Add Card" at bounding box center [777, 276] width 67 height 18
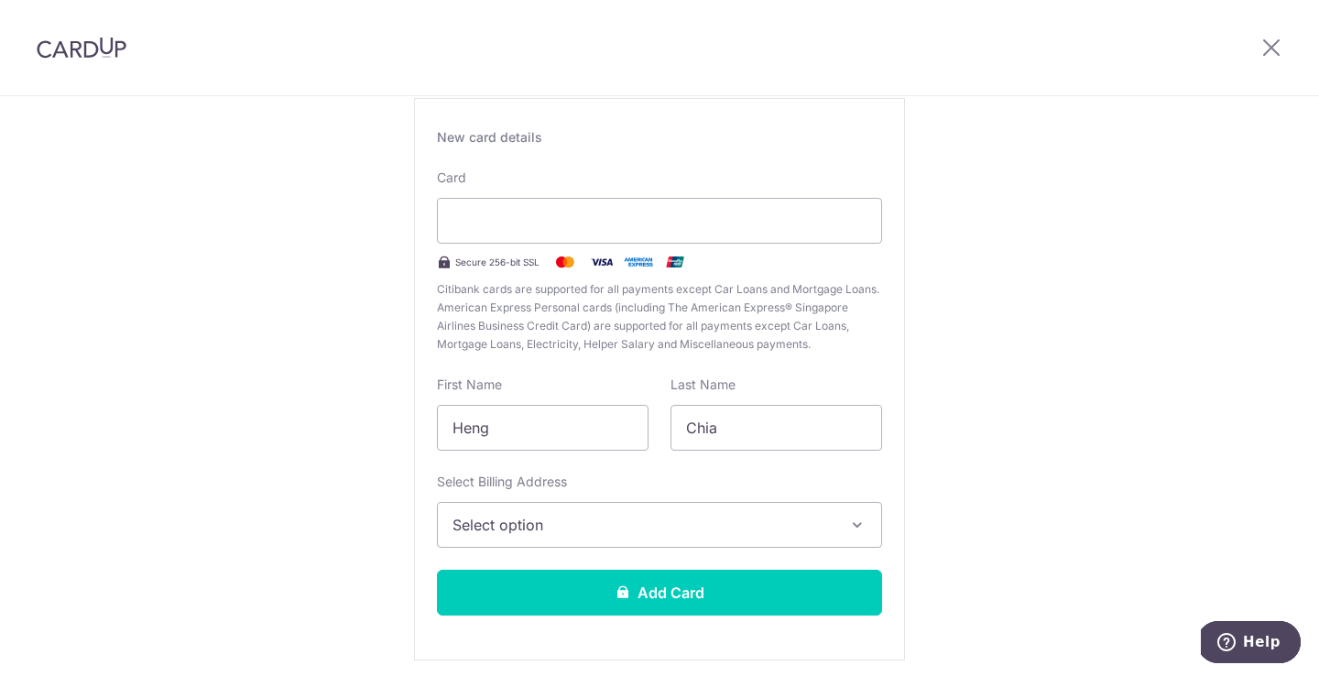
scroll to position [125, 0]
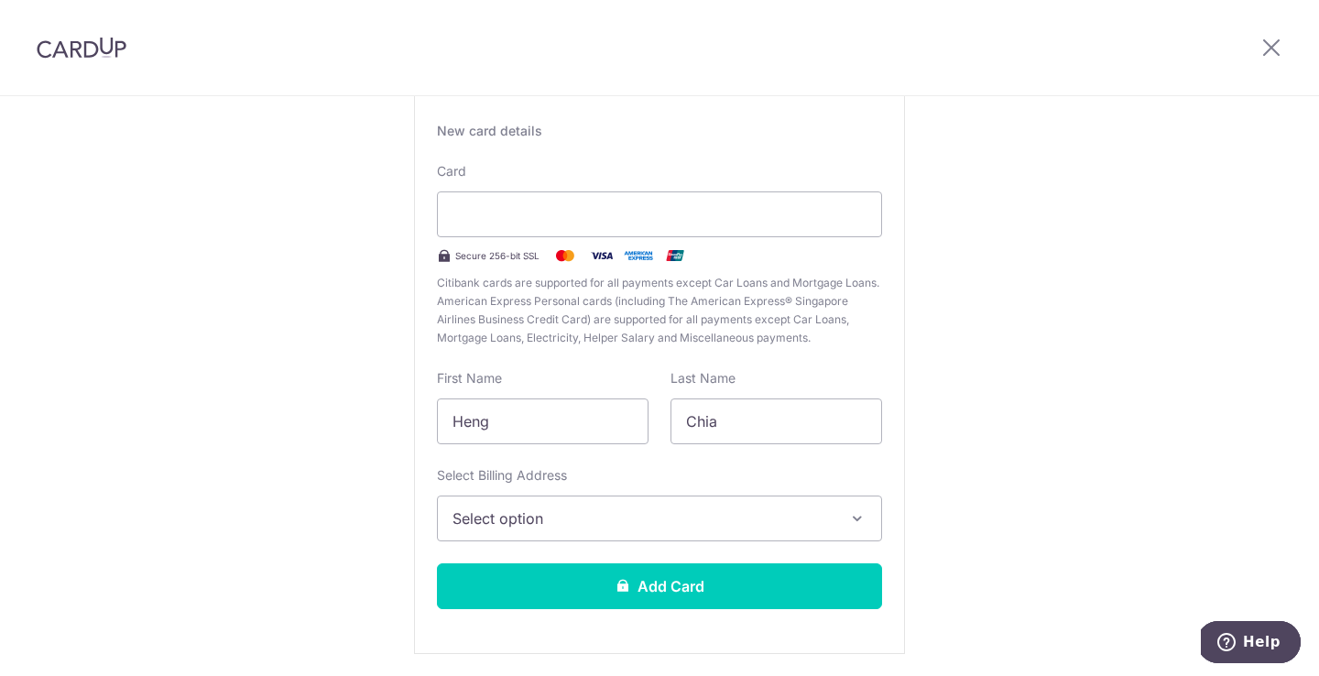
click at [667, 518] on span "Select option" at bounding box center [643, 518] width 381 height 22
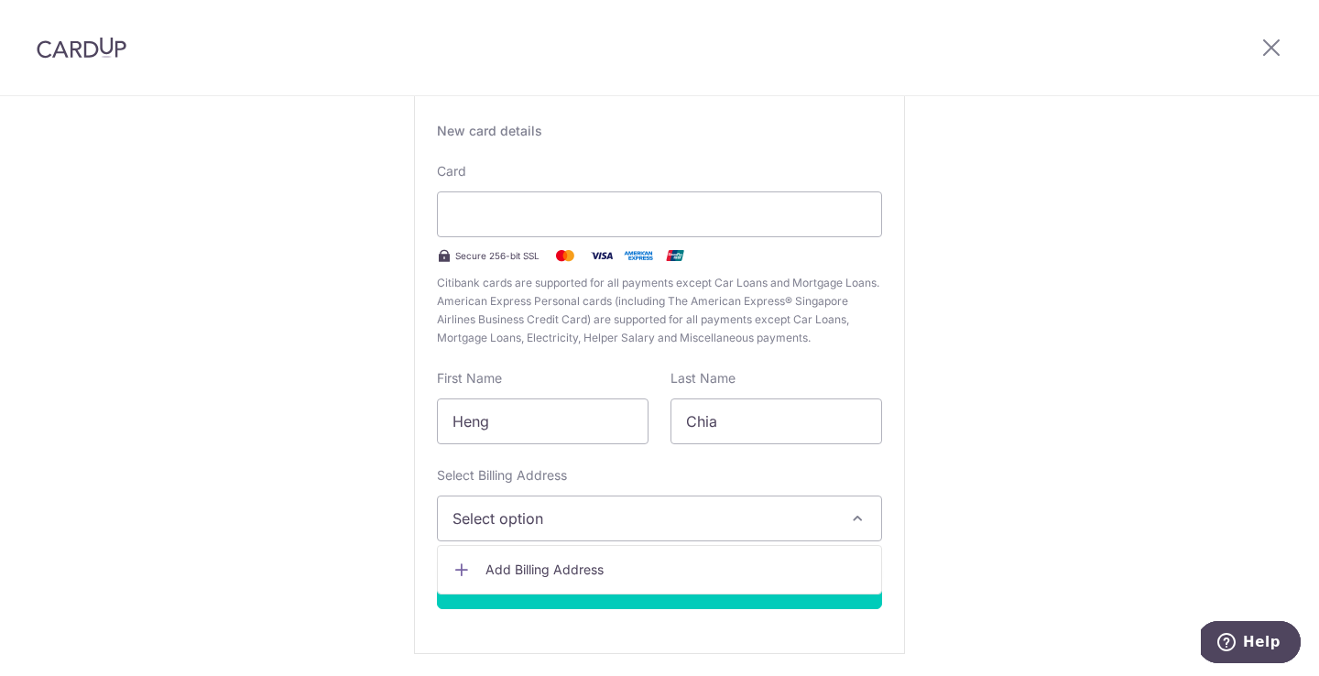
click at [710, 495] on div "Select Billing Address Select option Add Billing Address" at bounding box center [659, 503] width 445 height 75
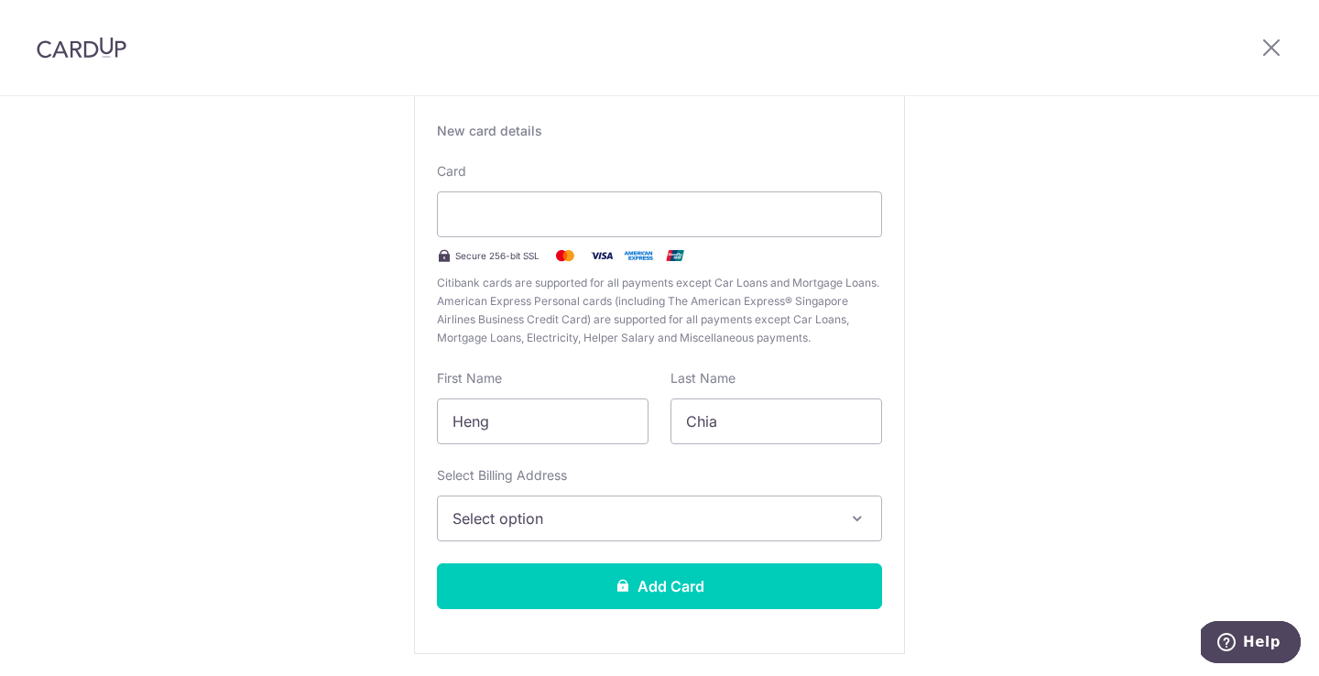
click at [704, 516] on span "Select option" at bounding box center [643, 518] width 381 height 22
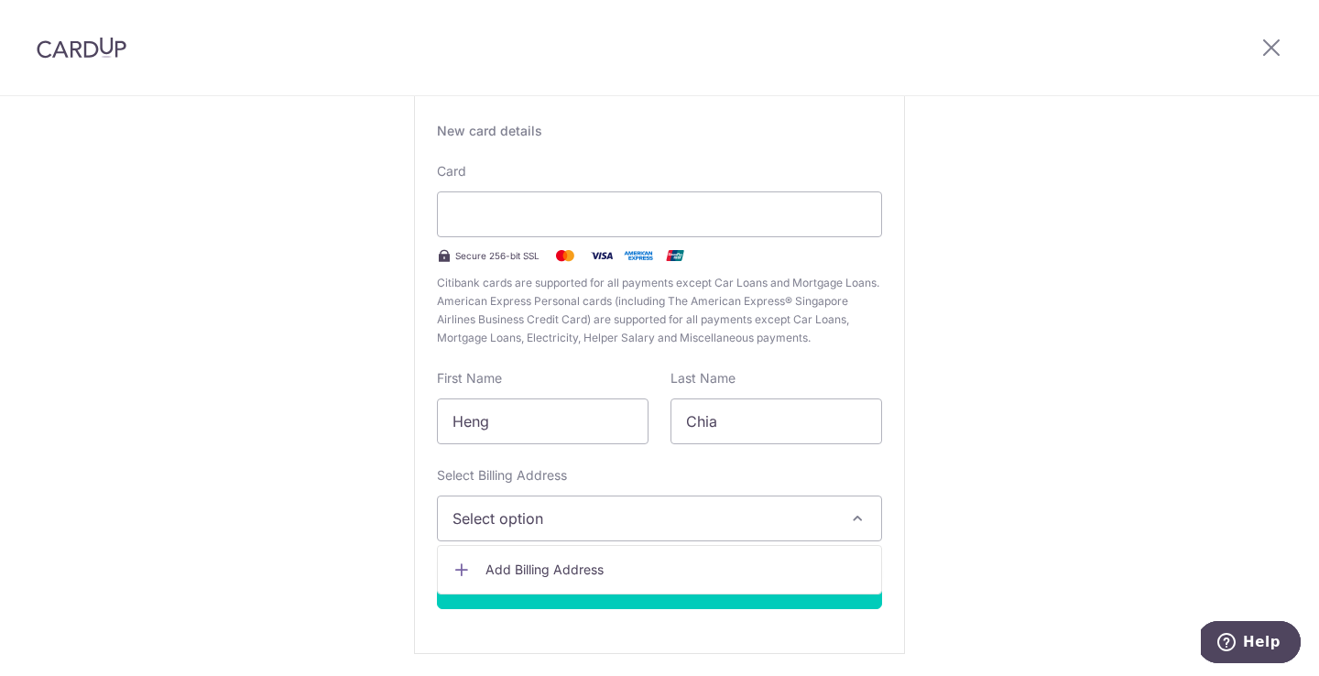
click at [694, 562] on span "Add Billing Address" at bounding box center [675, 570] width 381 height 18
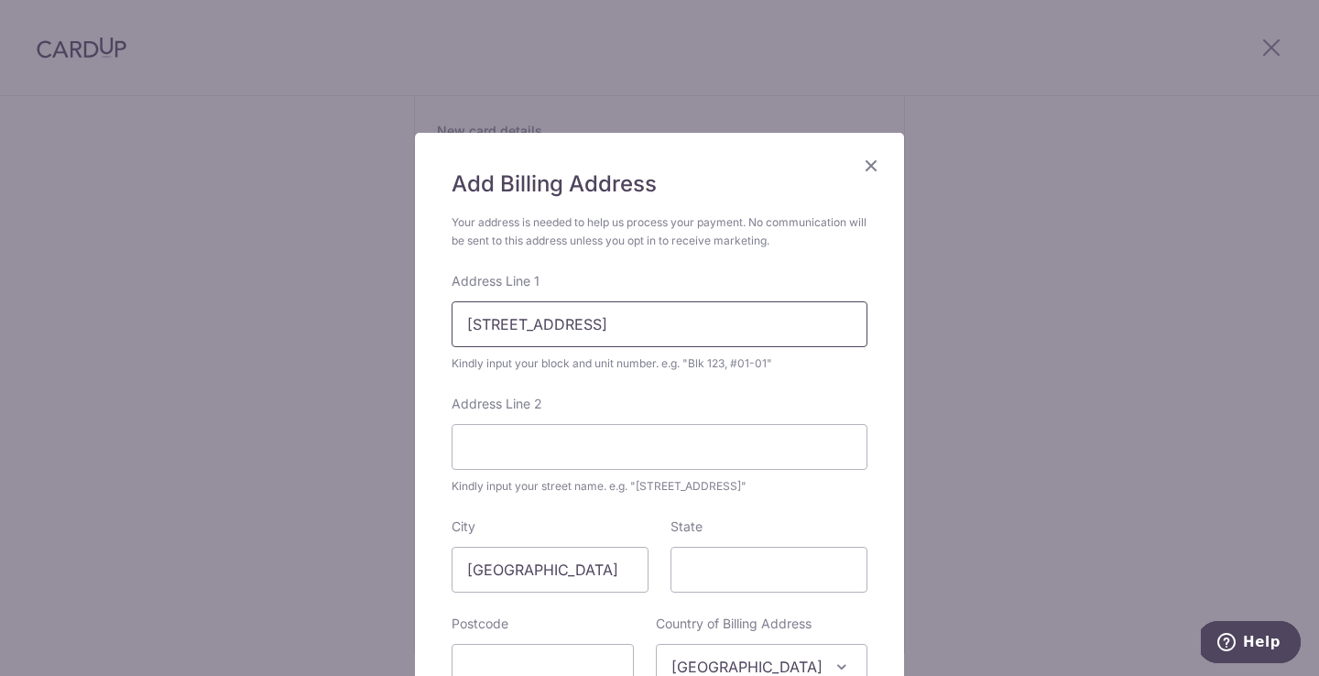
type input "196A Boon Lay Drive"
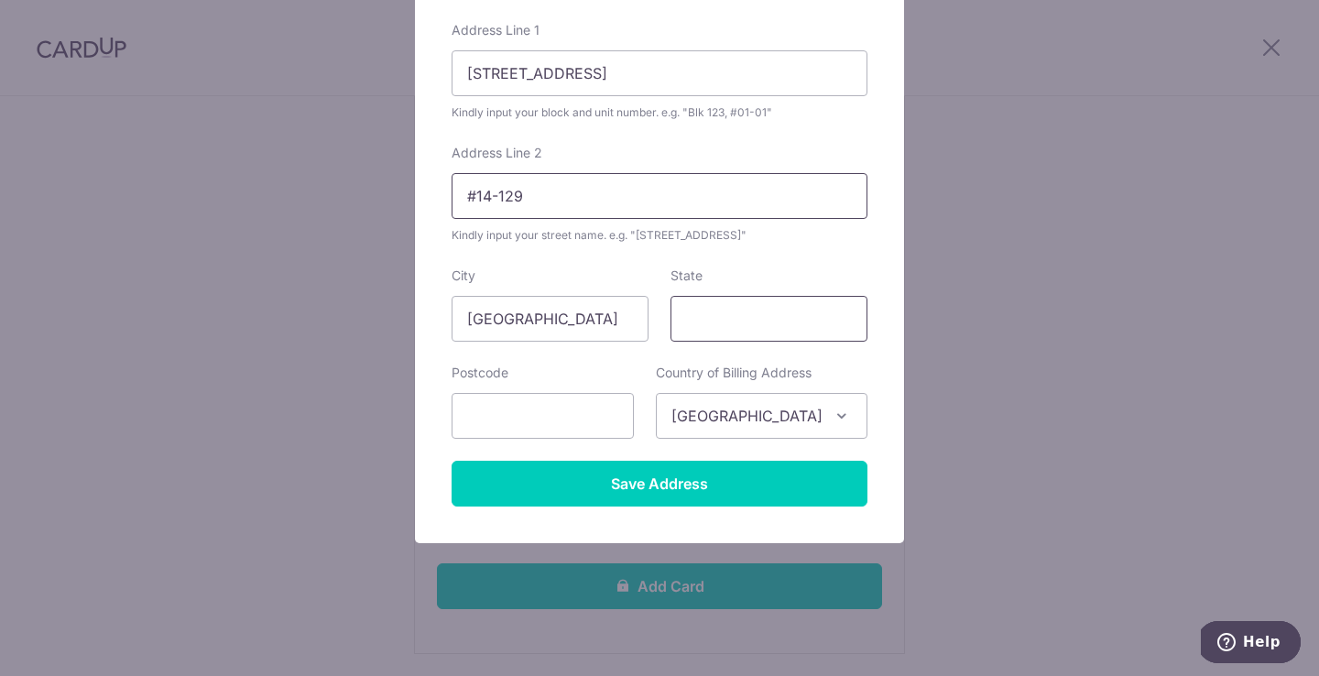
scroll to position [251, 0]
type input "#14-129"
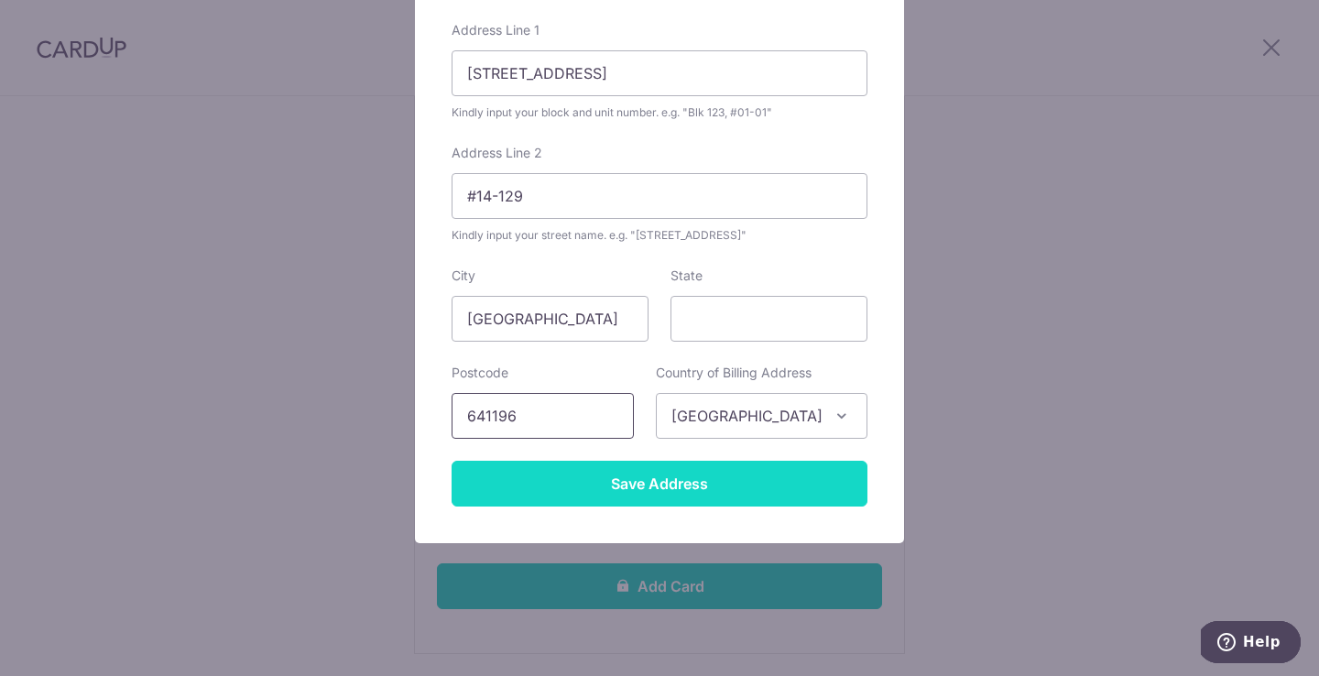
type input "641196"
click at [627, 496] on input "Save Address" at bounding box center [660, 484] width 416 height 46
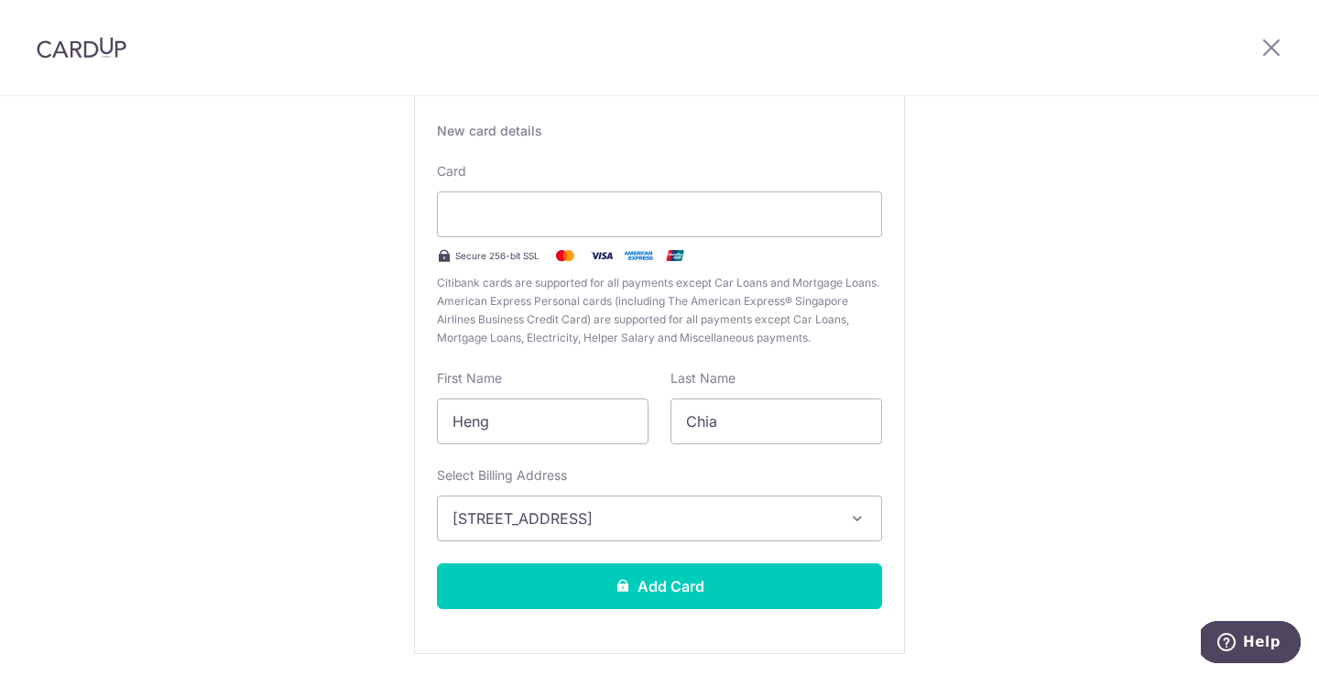
scroll to position [157, 0]
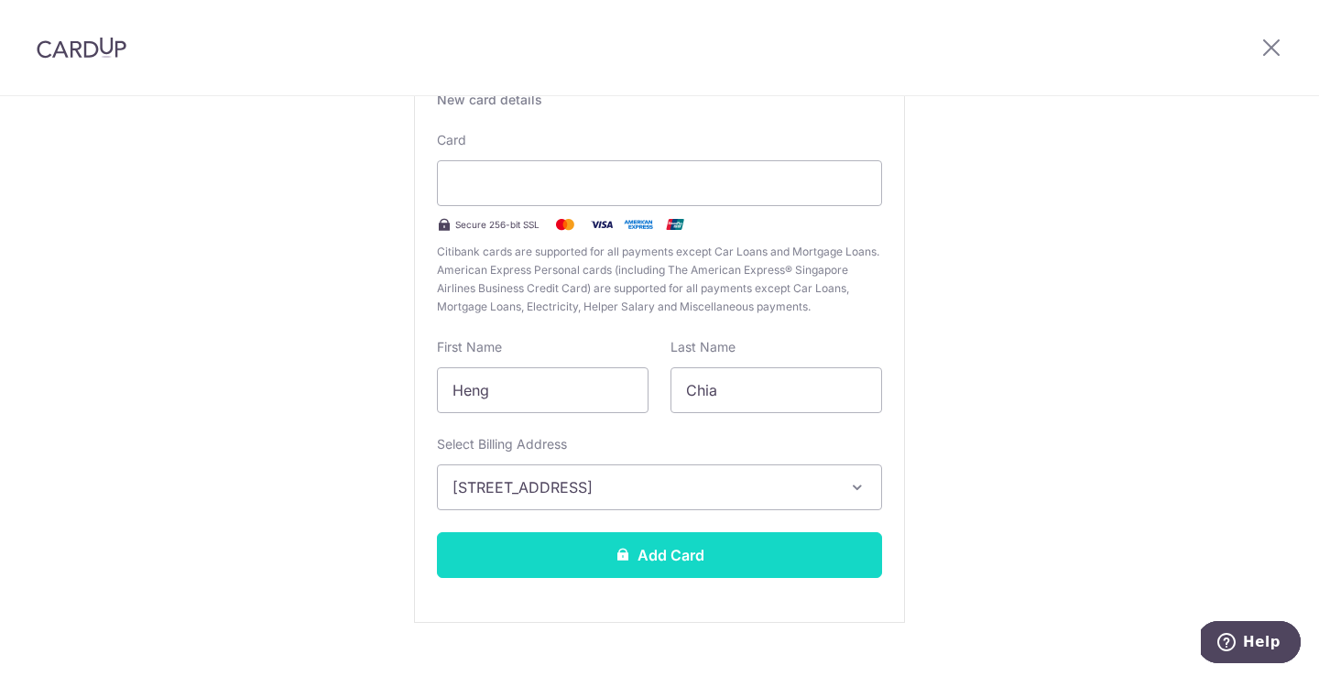
click at [628, 532] on button "Add Card" at bounding box center [659, 555] width 445 height 46
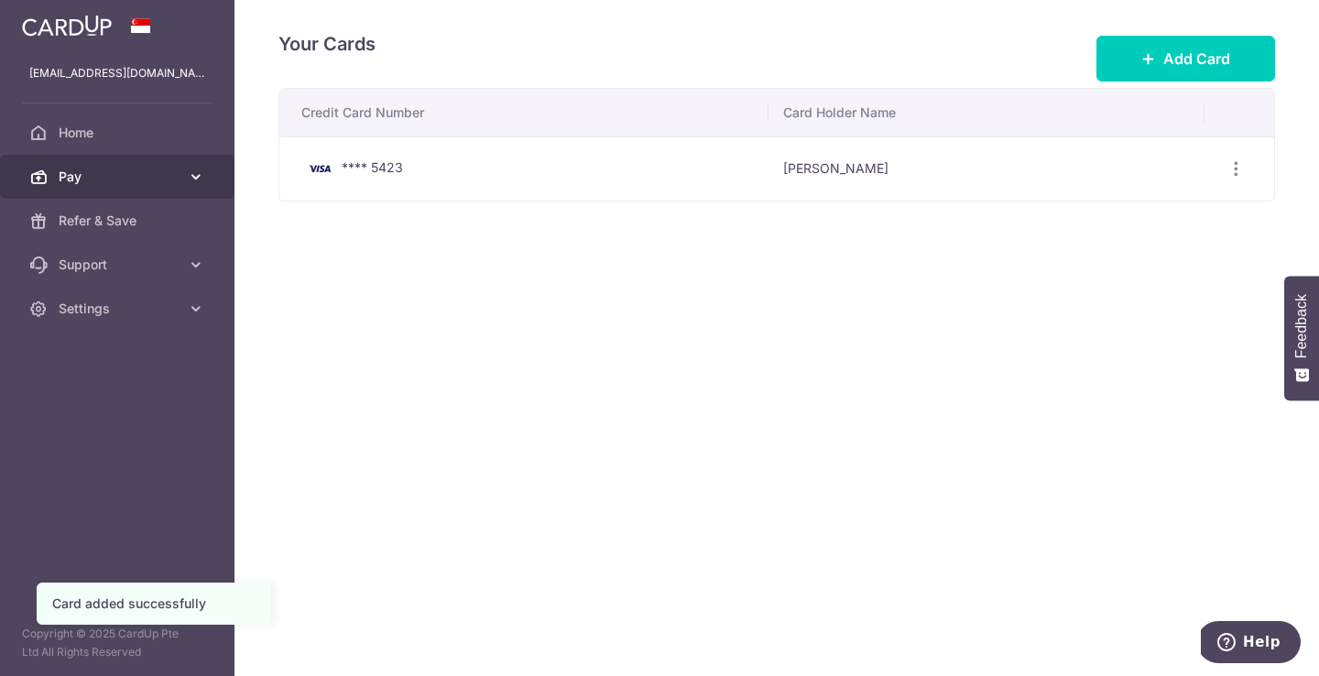
click at [203, 169] on icon at bounding box center [196, 177] width 18 height 18
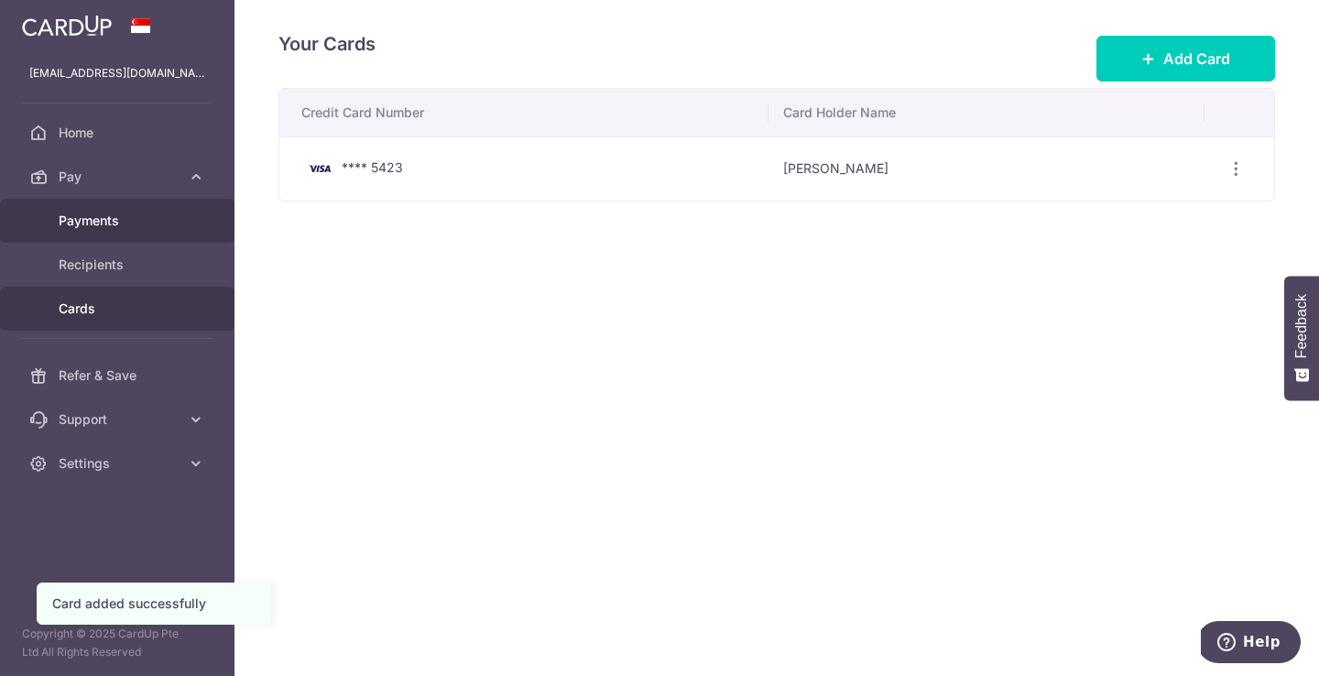
click at [187, 232] on link "Payments" at bounding box center [117, 221] width 234 height 44
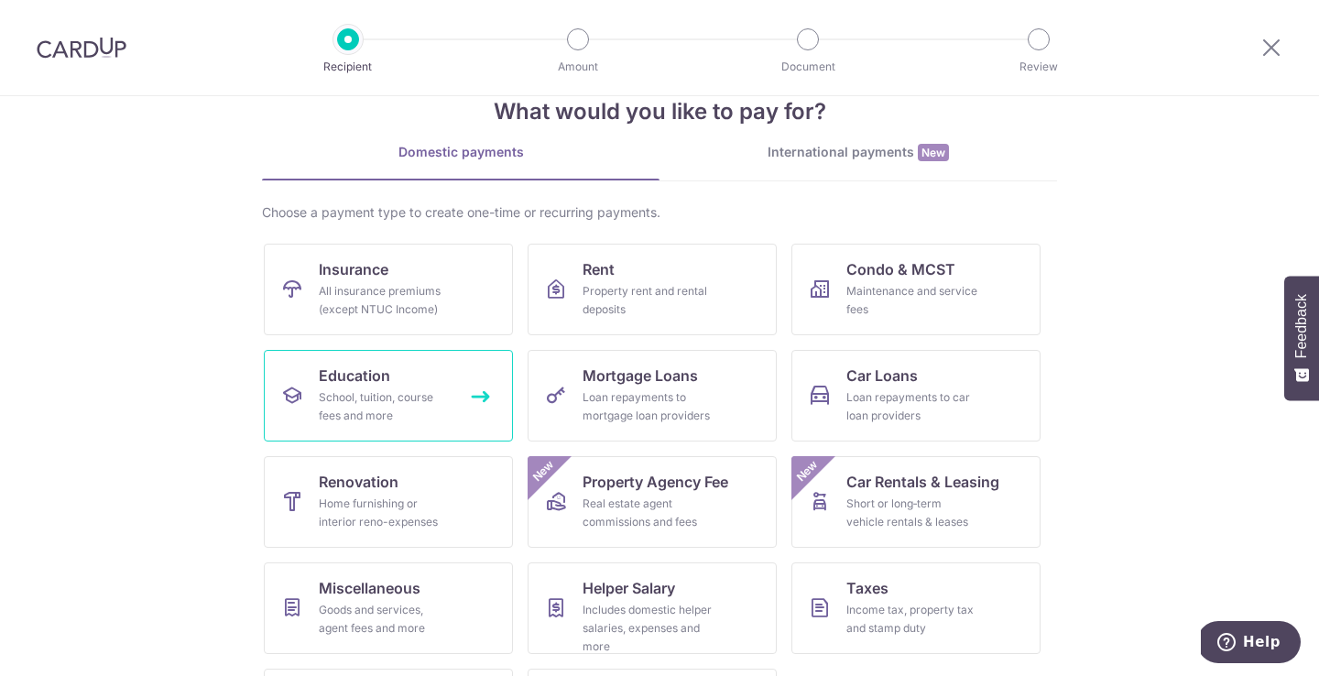
scroll to position [60, 0]
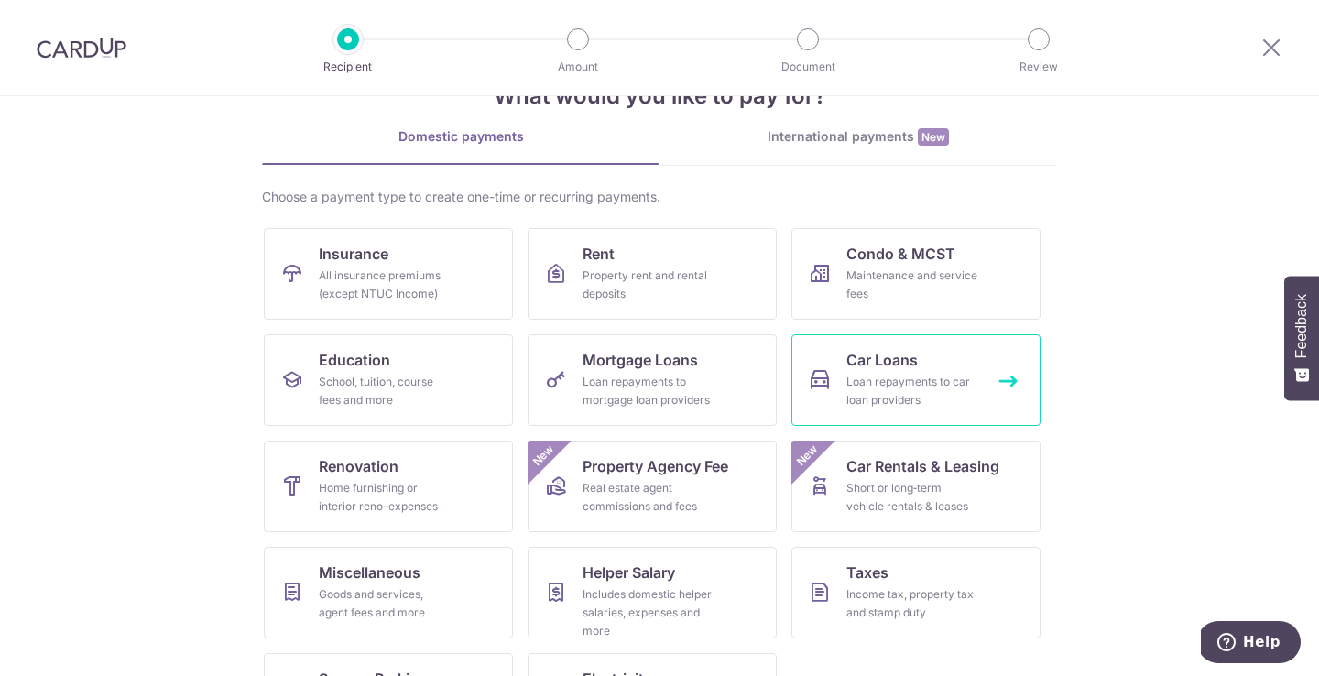
click at [918, 369] on span "Car Loans" at bounding box center [881, 360] width 71 height 22
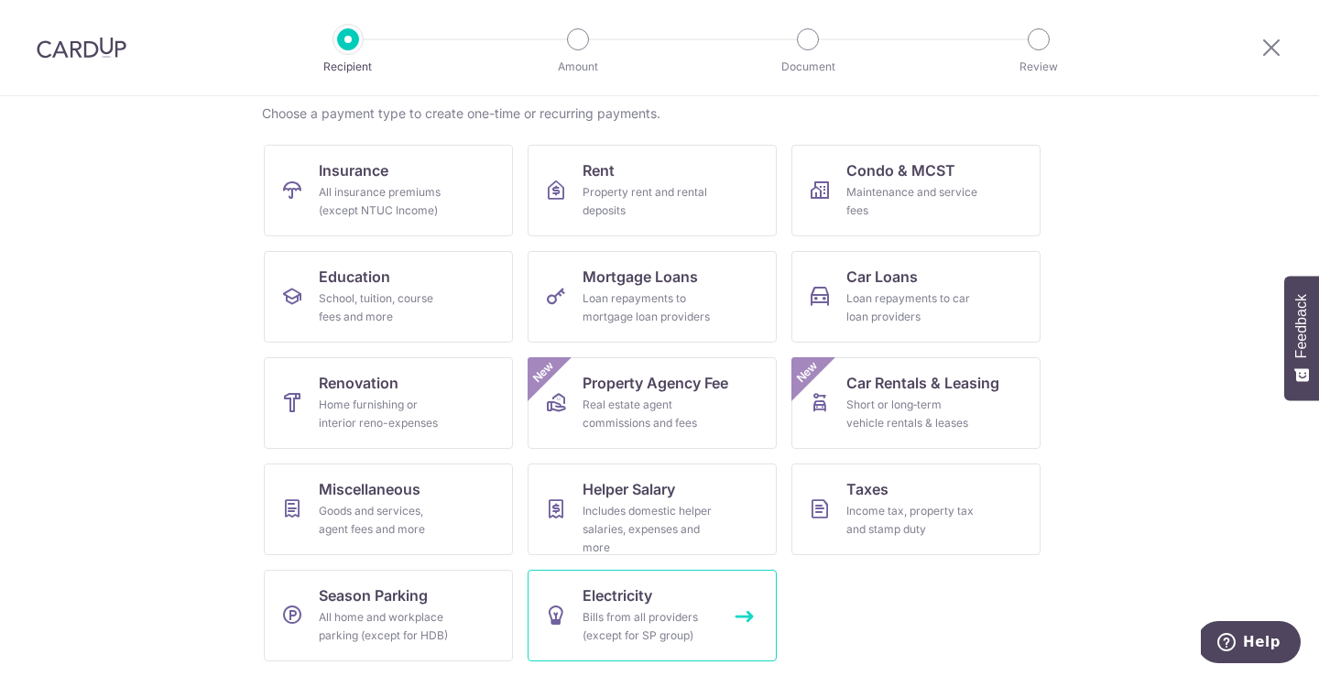
scroll to position [144, 0]
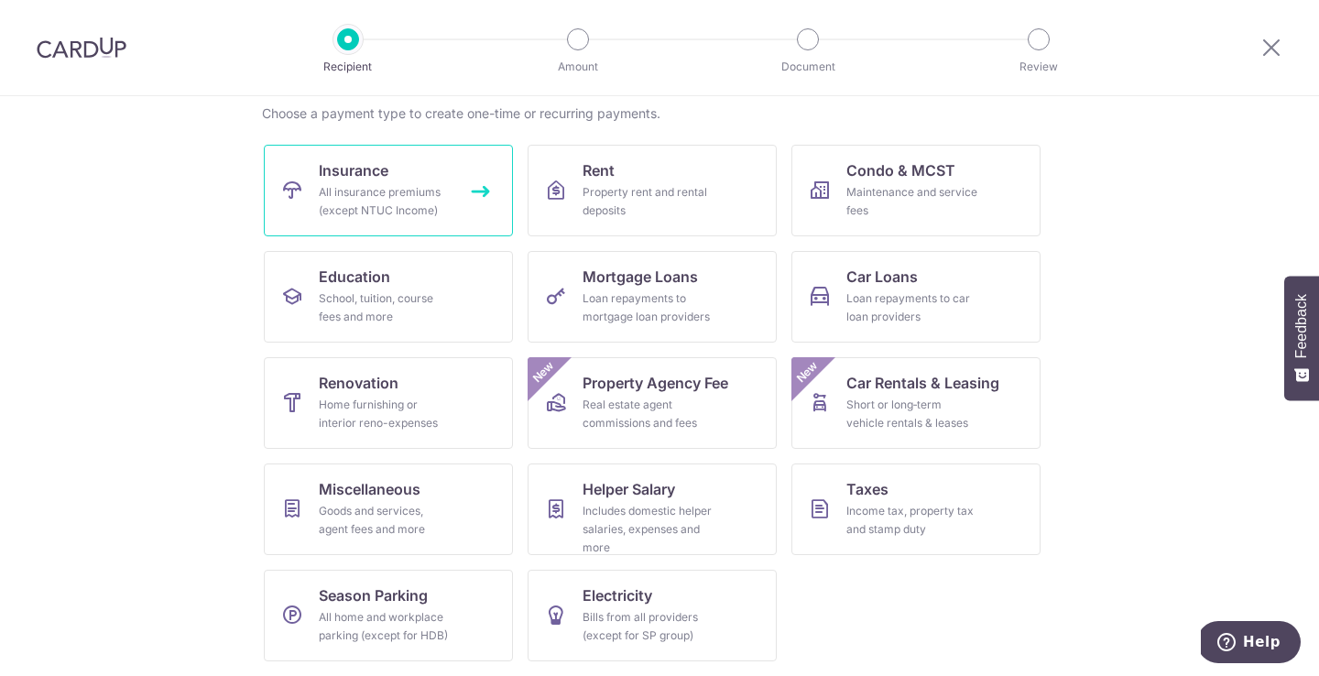
click at [377, 154] on link "Insurance All insurance premiums (except NTUC Income)" at bounding box center [388, 191] width 249 height 92
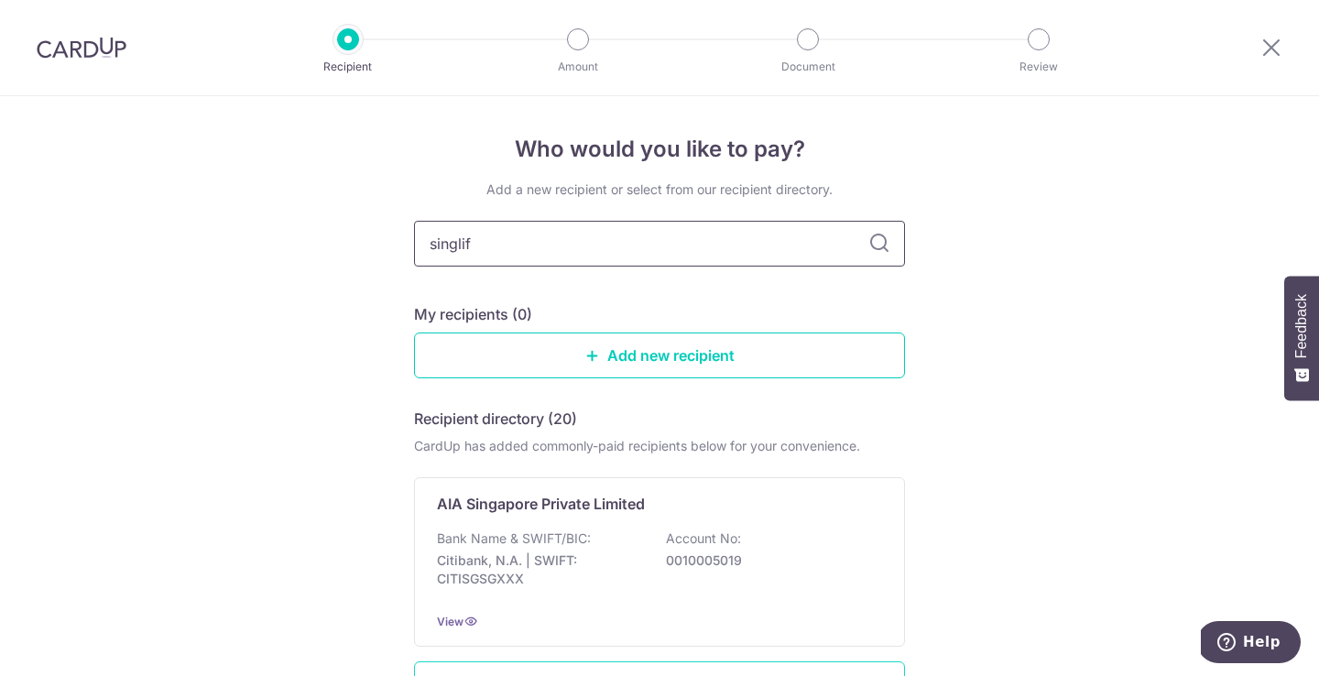
type input "singlife"
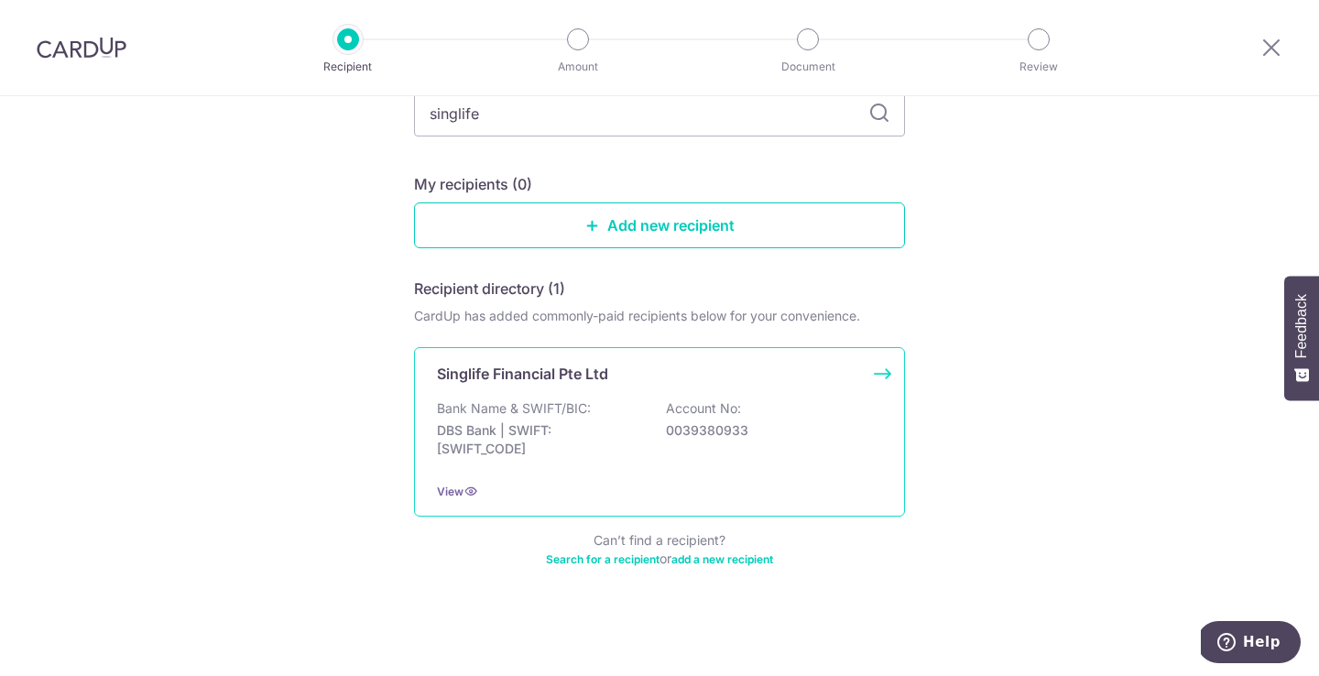
scroll to position [130, 0]
click at [812, 424] on p "0039380933" at bounding box center [768, 430] width 205 height 18
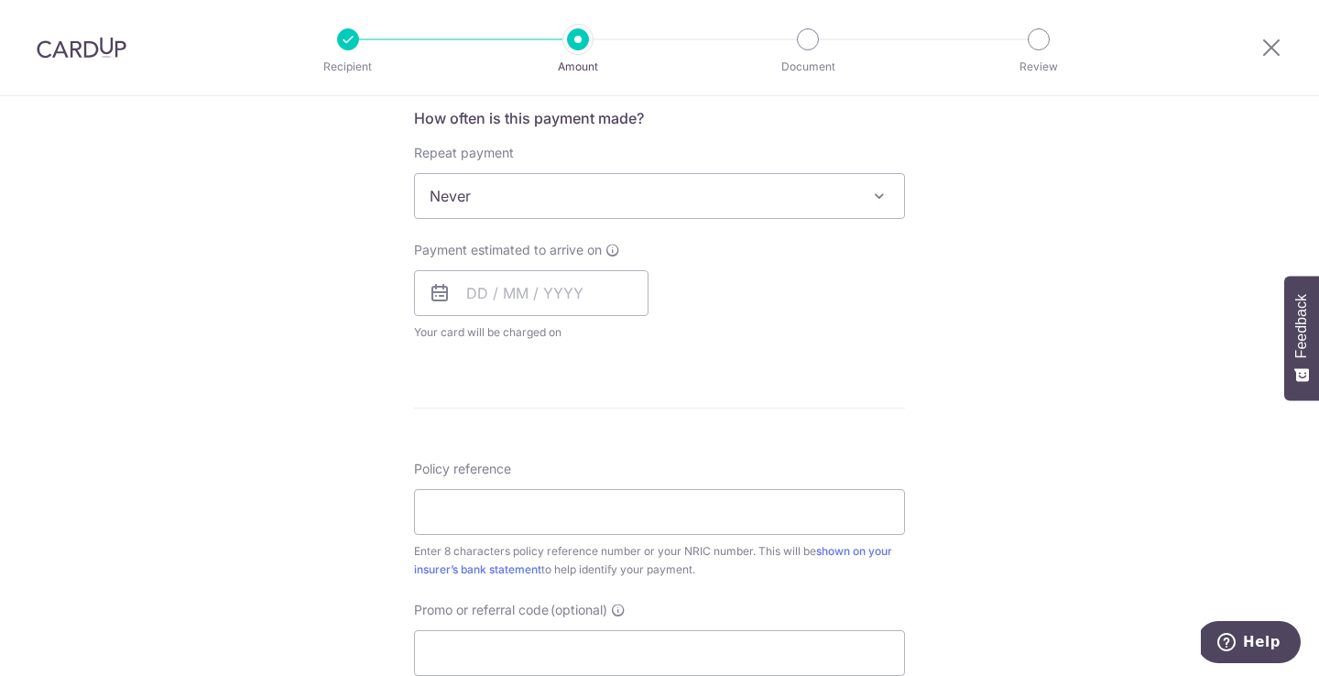
scroll to position [693, 0]
click at [813, 181] on span "Never" at bounding box center [659, 201] width 489 height 44
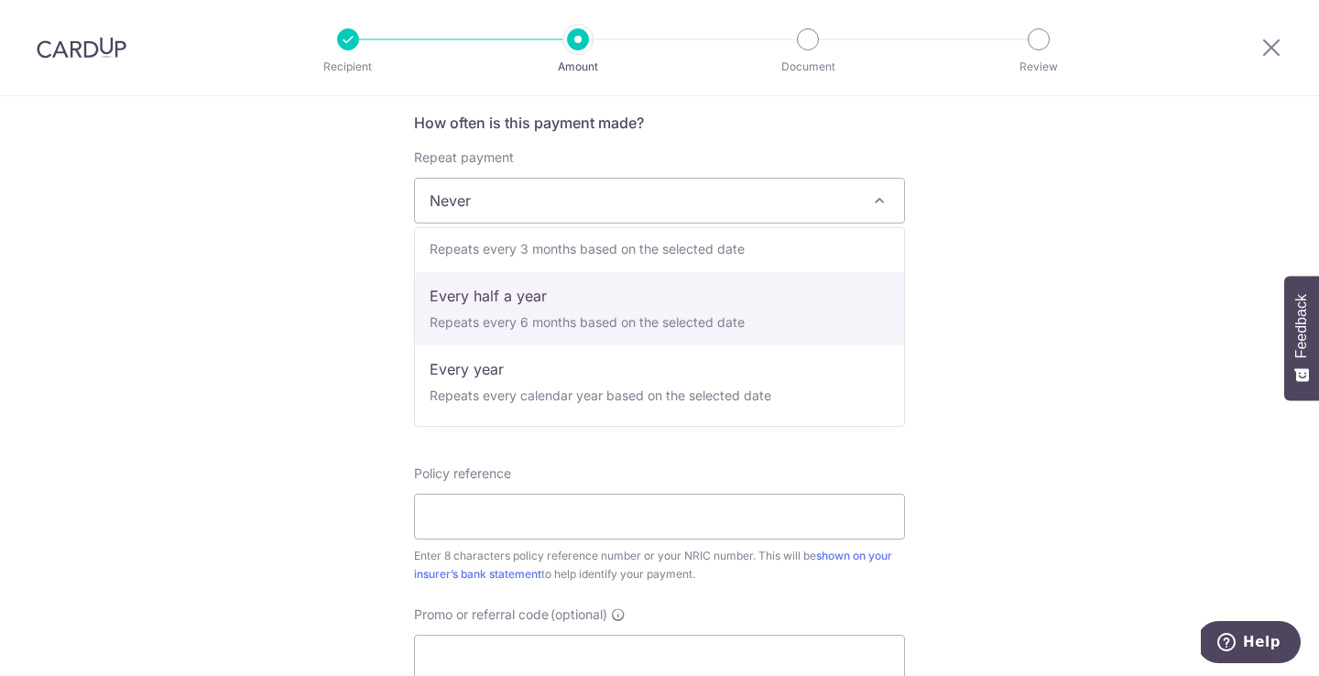
scroll to position [256, 0]
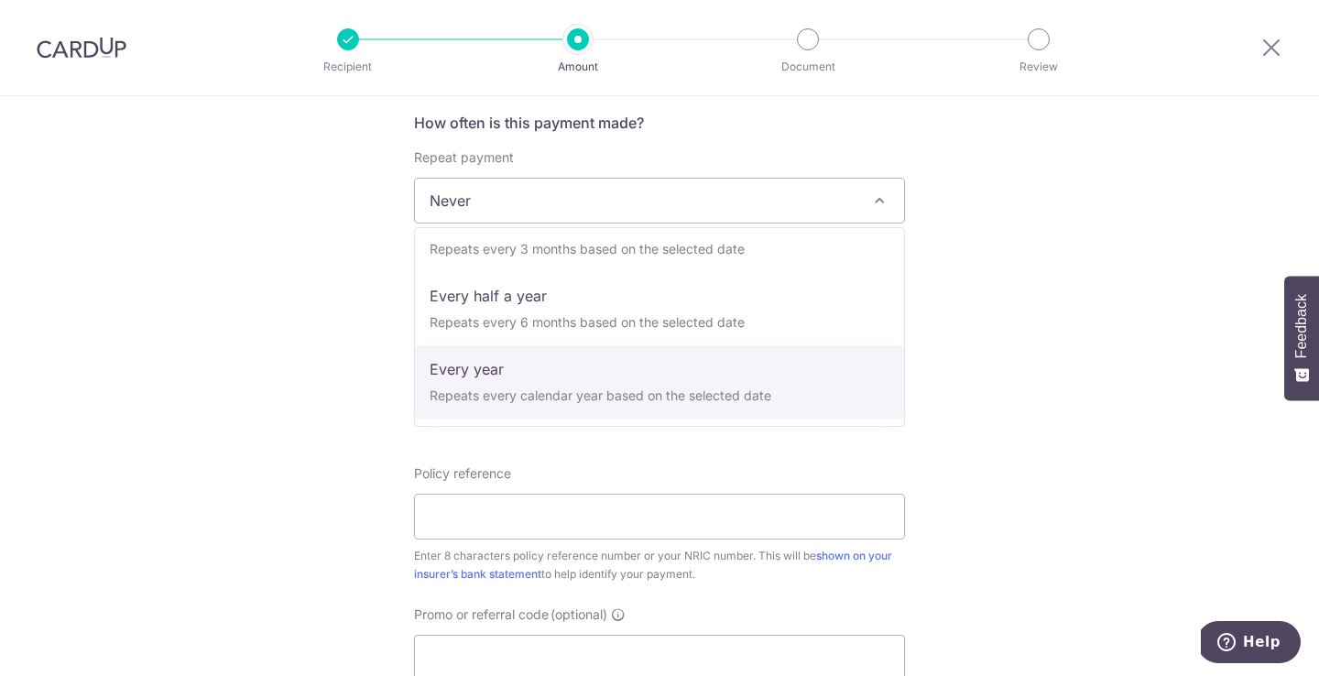
click at [1039, 290] on div "Tell us more about your payment Enter payment amount SGD Select Card Select opt…" at bounding box center [659, 231] width 1319 height 1657
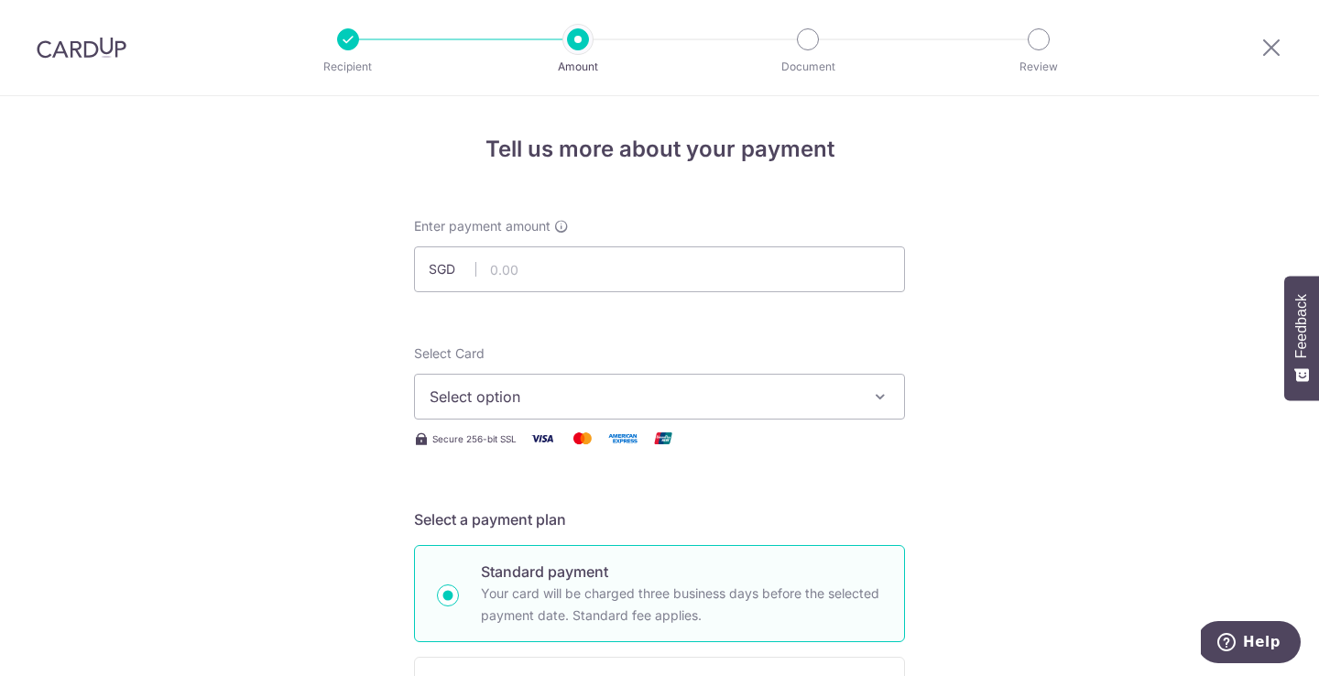
scroll to position [0, 0]
